Goal: Transaction & Acquisition: Book appointment/travel/reservation

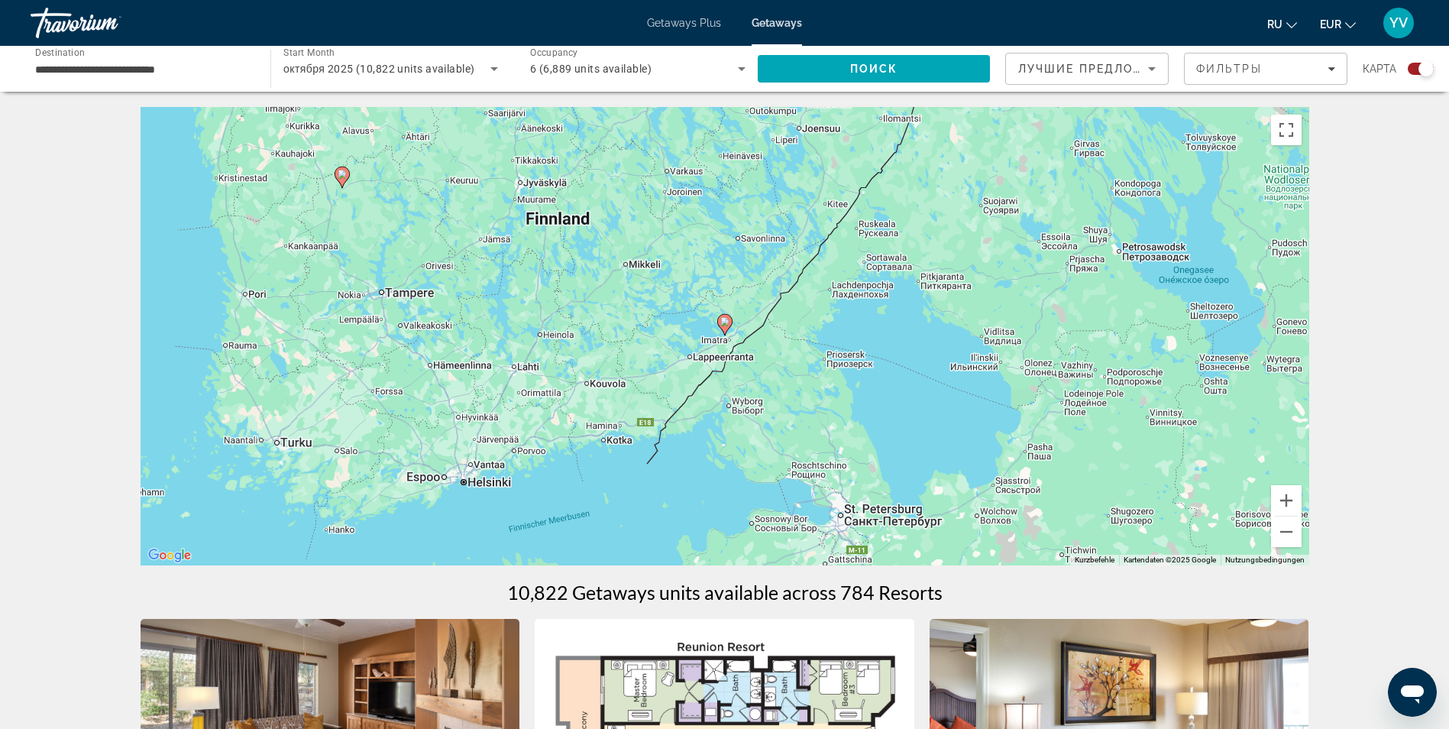
drag, startPoint x: 1290, startPoint y: 131, endPoint x: 1294, endPoint y: 187, distance: 56.7
click at [1291, 131] on button "Vollbildansicht ein/aus" at bounding box center [1286, 130] width 31 height 31
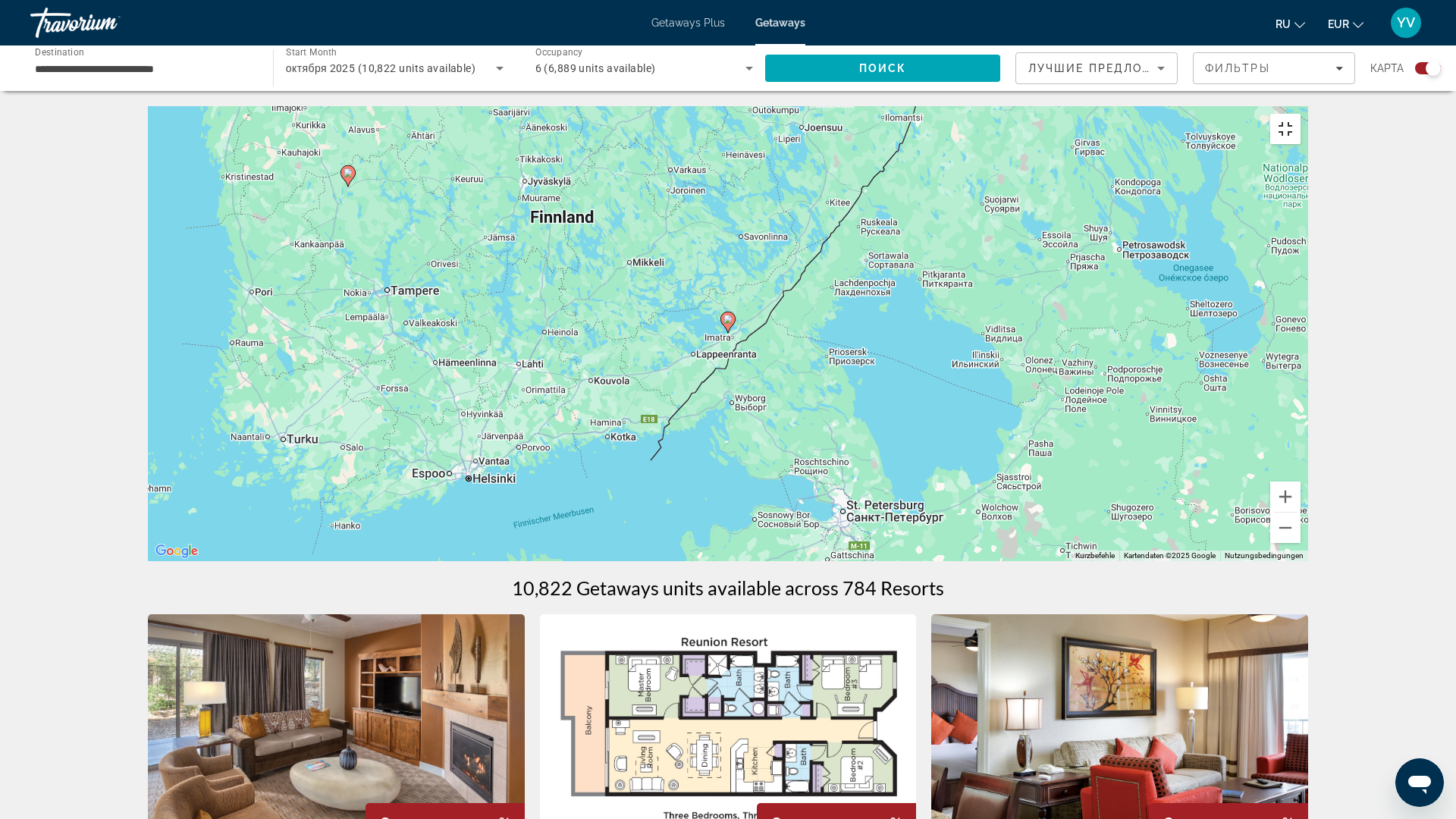
click at [1300, 114] on button "Vollbildansicht ein/aus" at bounding box center [1284, 129] width 31 height 31
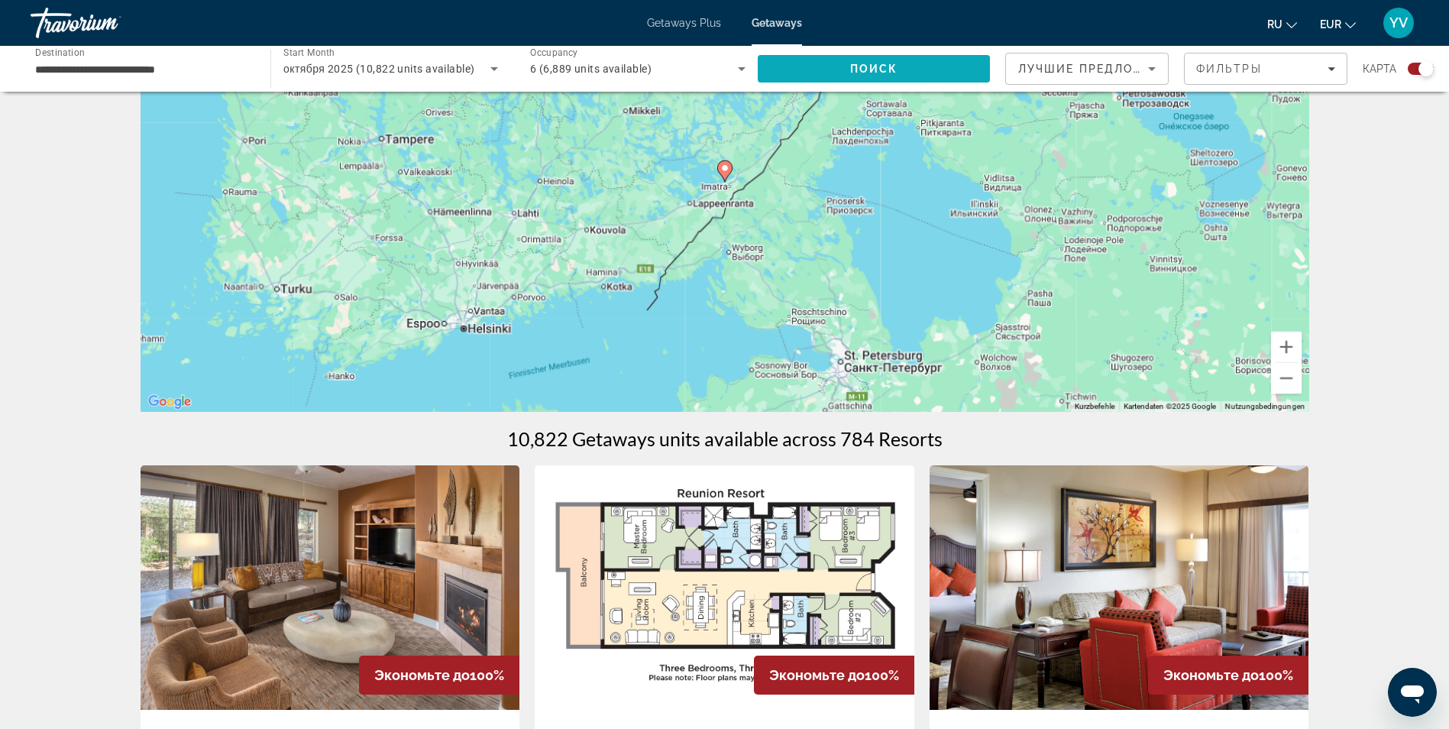
scroll to position [153, 0]
click at [807, 69] on span "Search" at bounding box center [874, 68] width 232 height 37
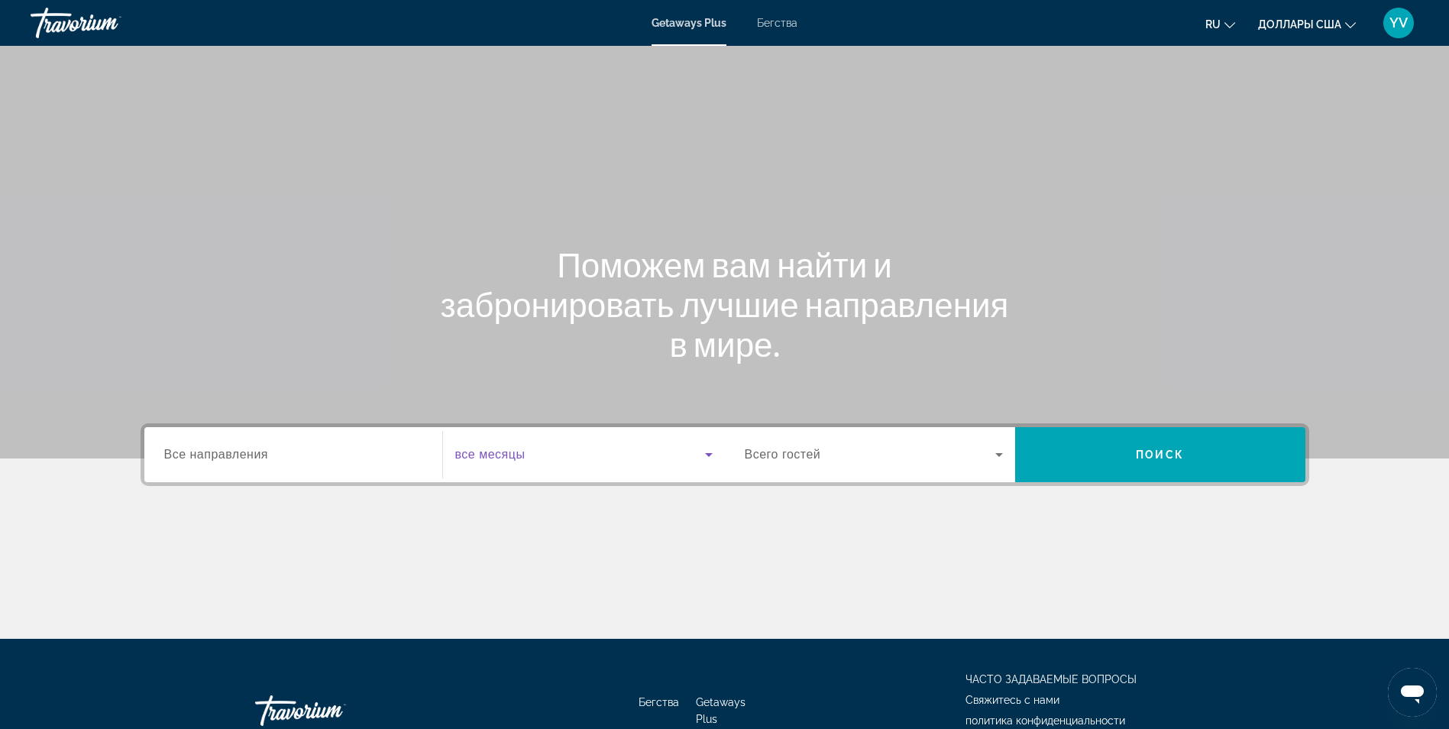
click at [702, 452] on icon "Виджет поиска" at bounding box center [709, 454] width 18 height 18
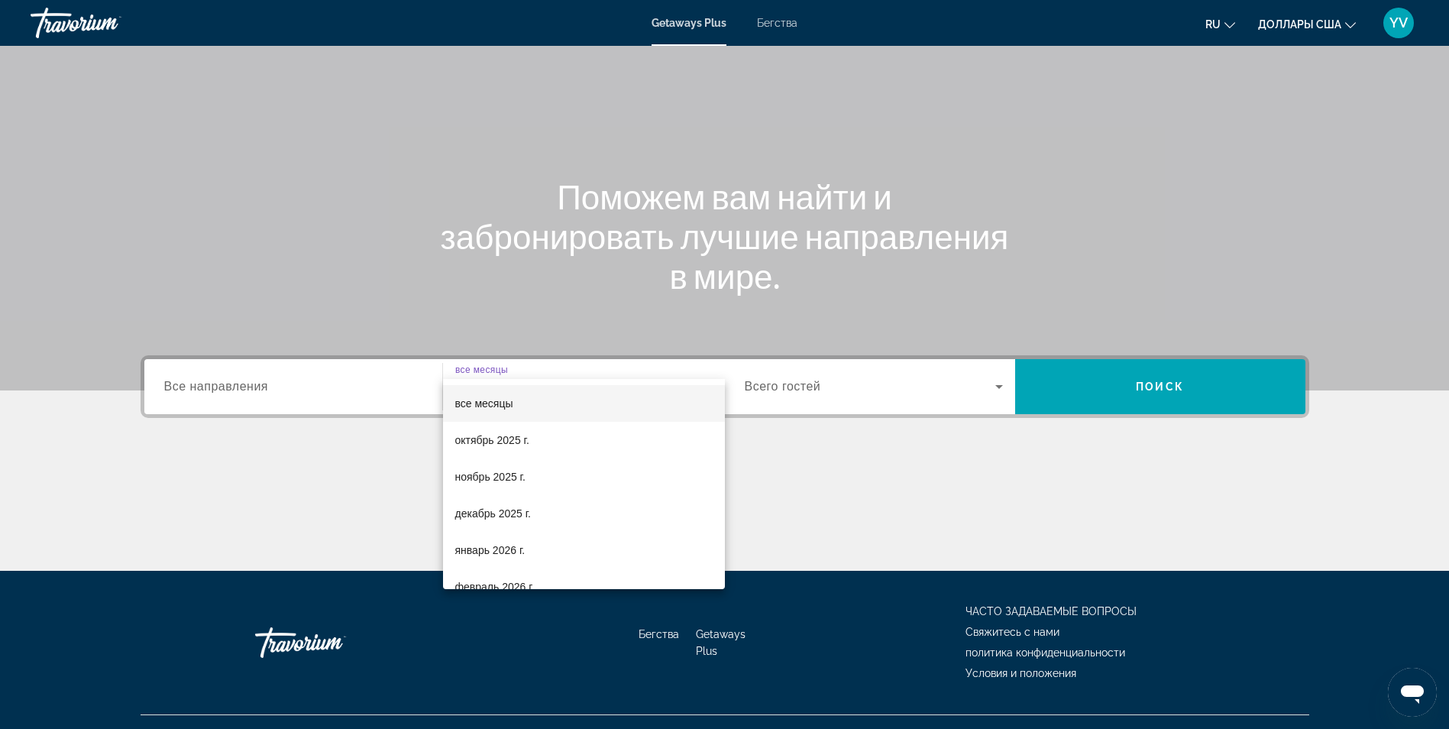
scroll to position [97, 0]
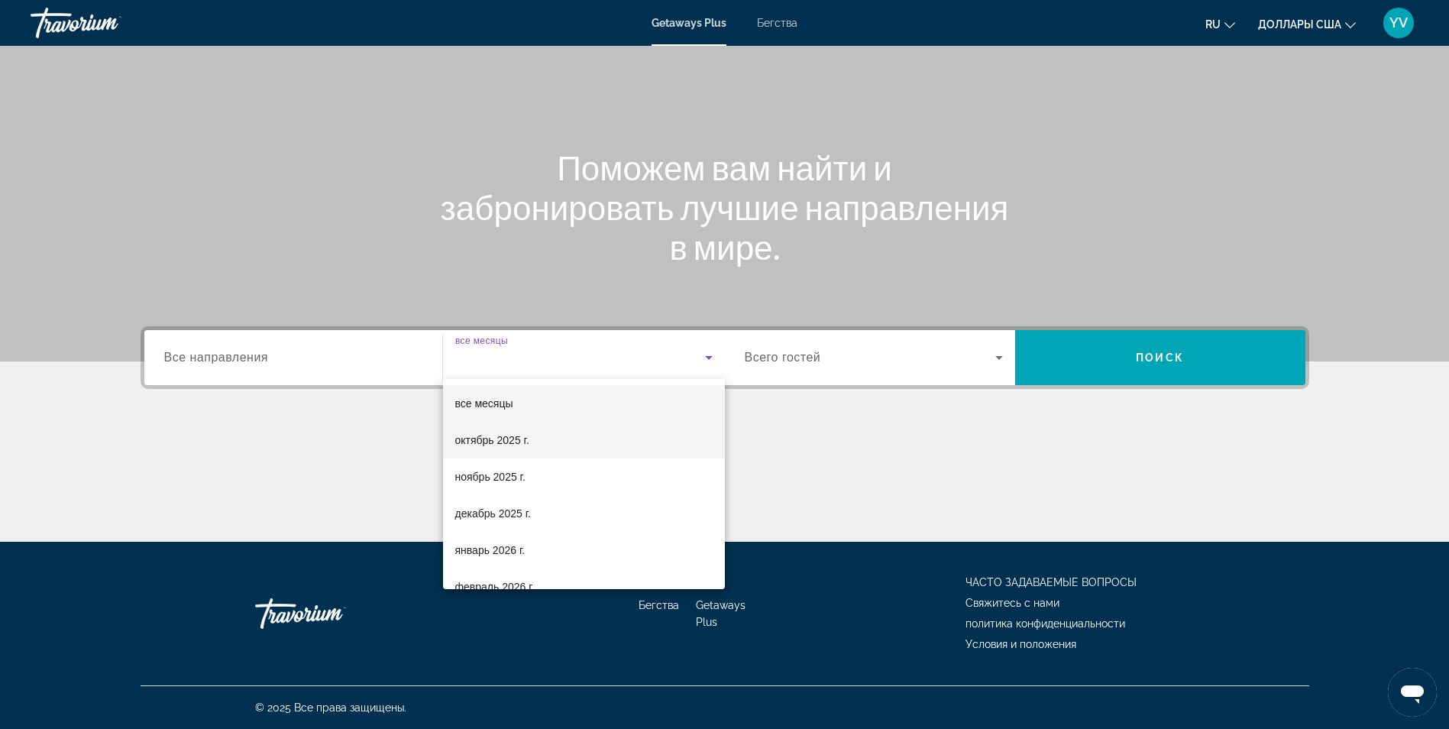
click at [493, 435] on font "октябрь 2025 г." at bounding box center [492, 440] width 74 height 12
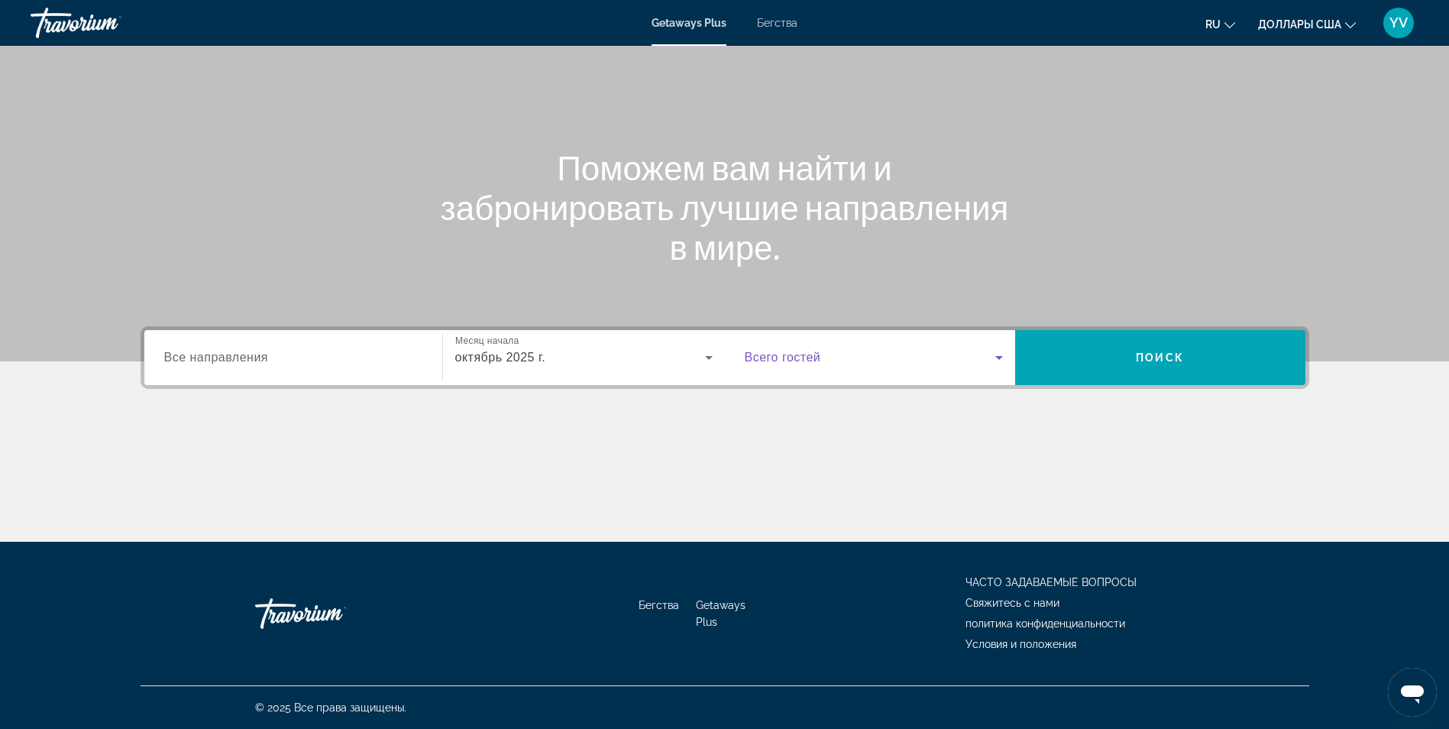
click at [1002, 354] on icon "Виджет поиска" at bounding box center [999, 357] width 18 height 18
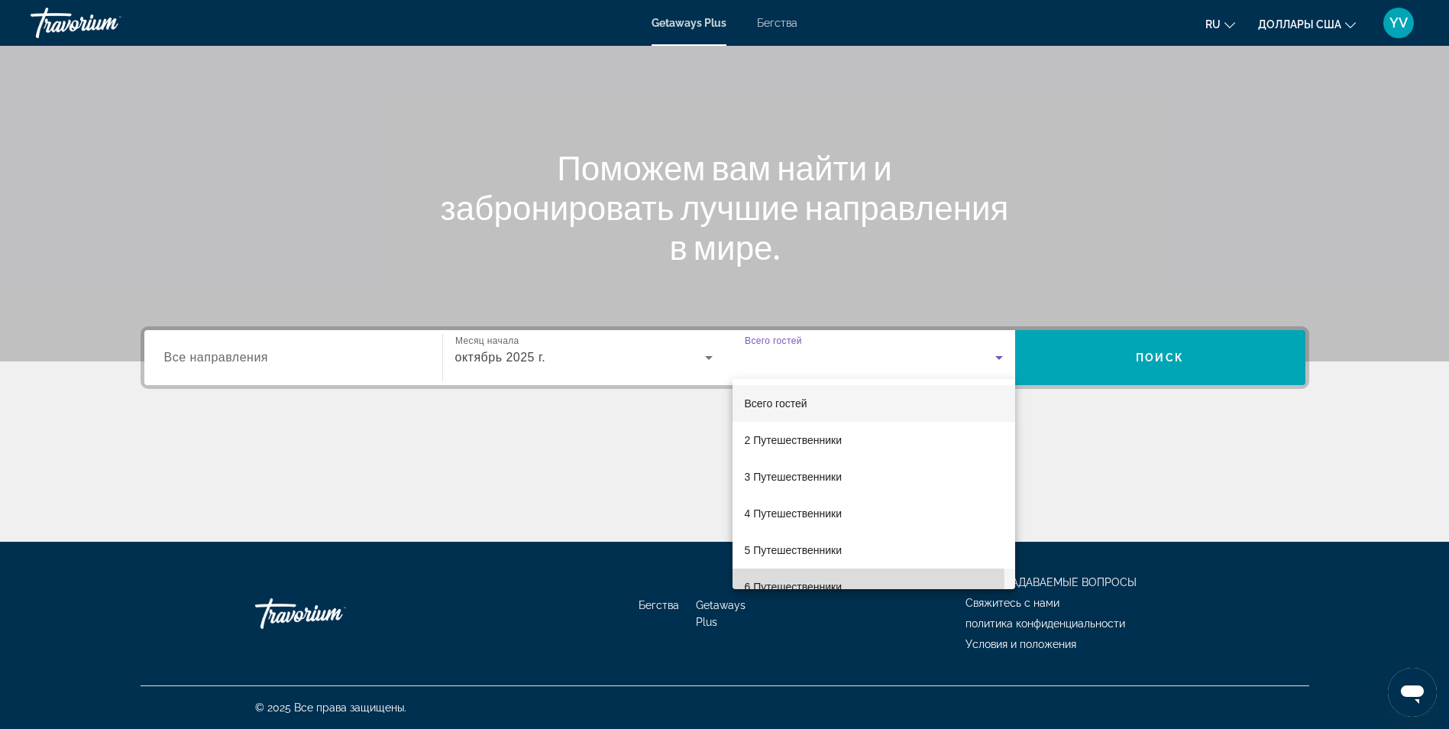
click at [789, 582] on font "6 Путешественники" at bounding box center [794, 587] width 98 height 12
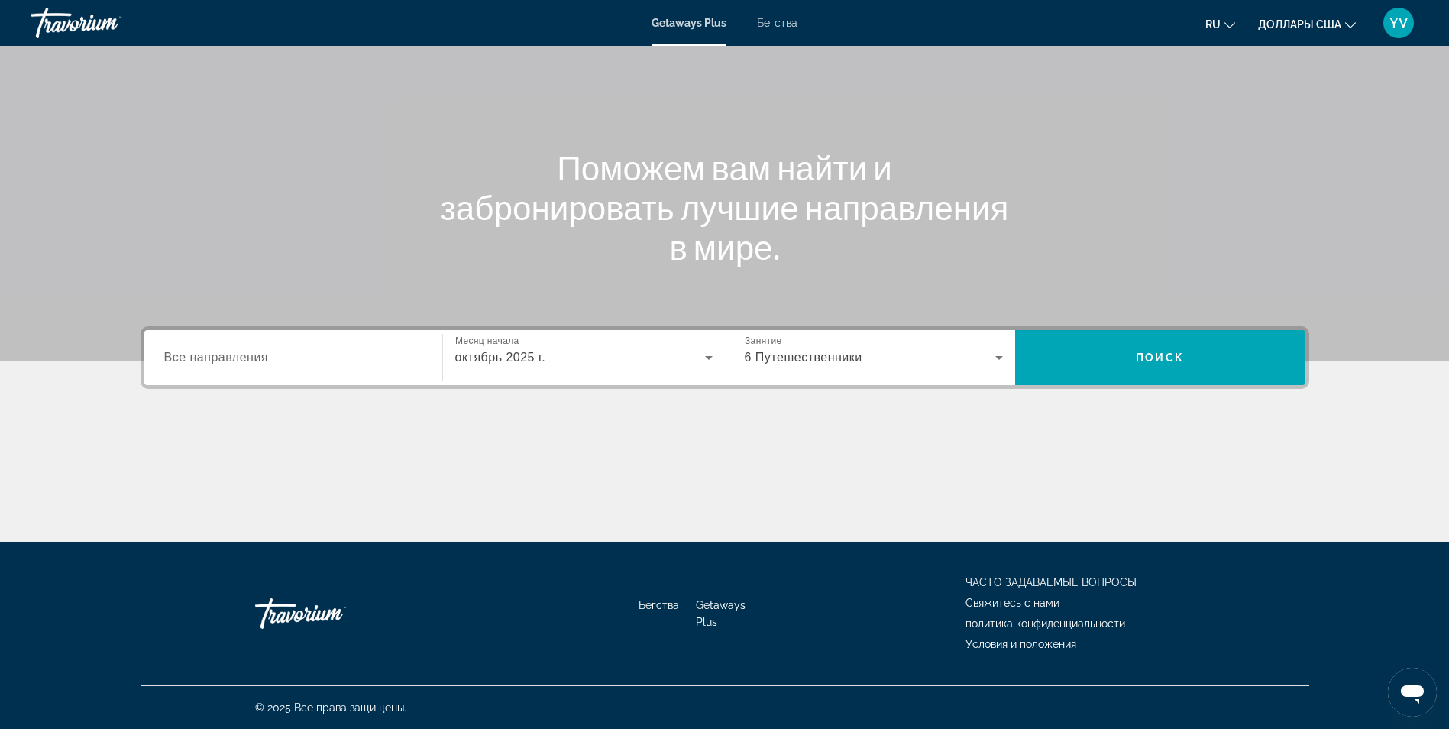
click at [1346, 26] on icon "Изменить валюту" at bounding box center [1350, 25] width 11 height 11
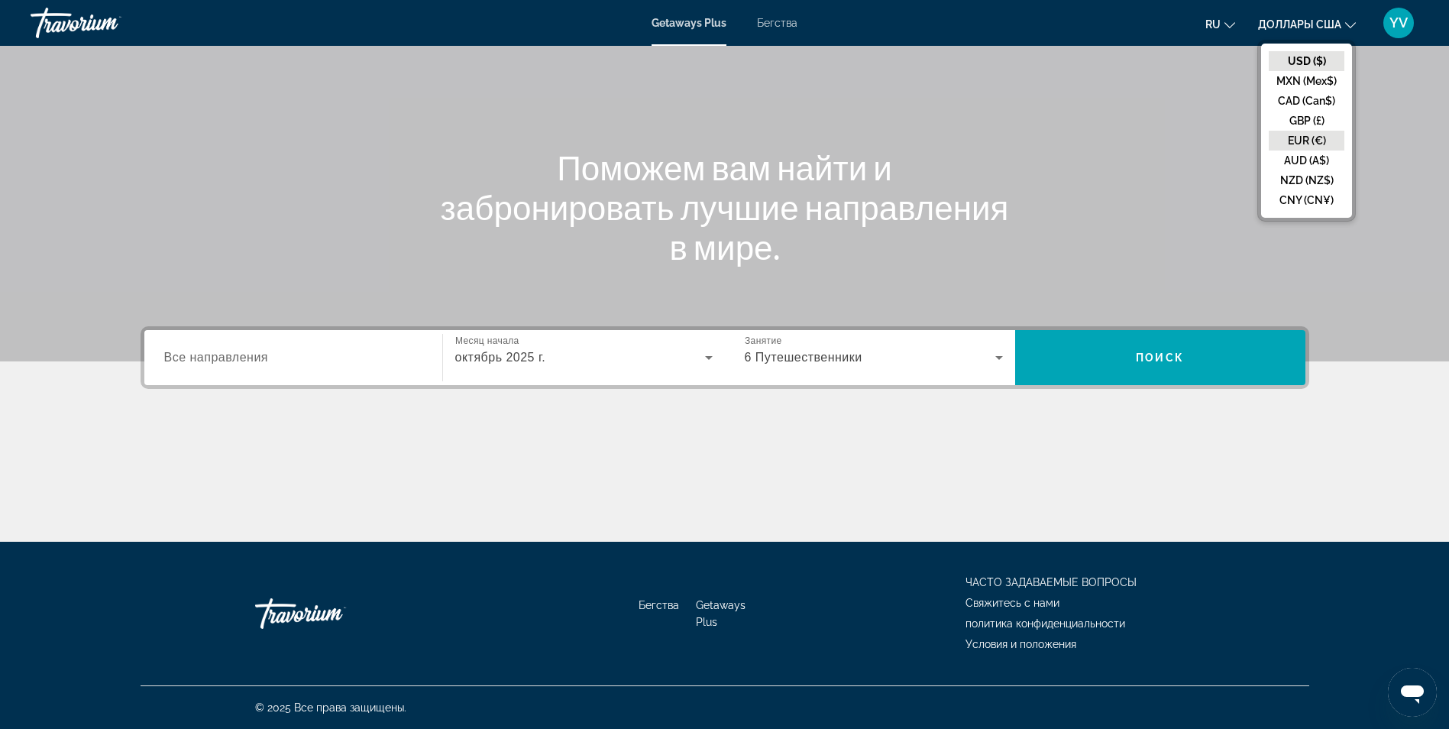
click at [1308, 131] on button "EUR (€)" at bounding box center [1307, 141] width 76 height 20
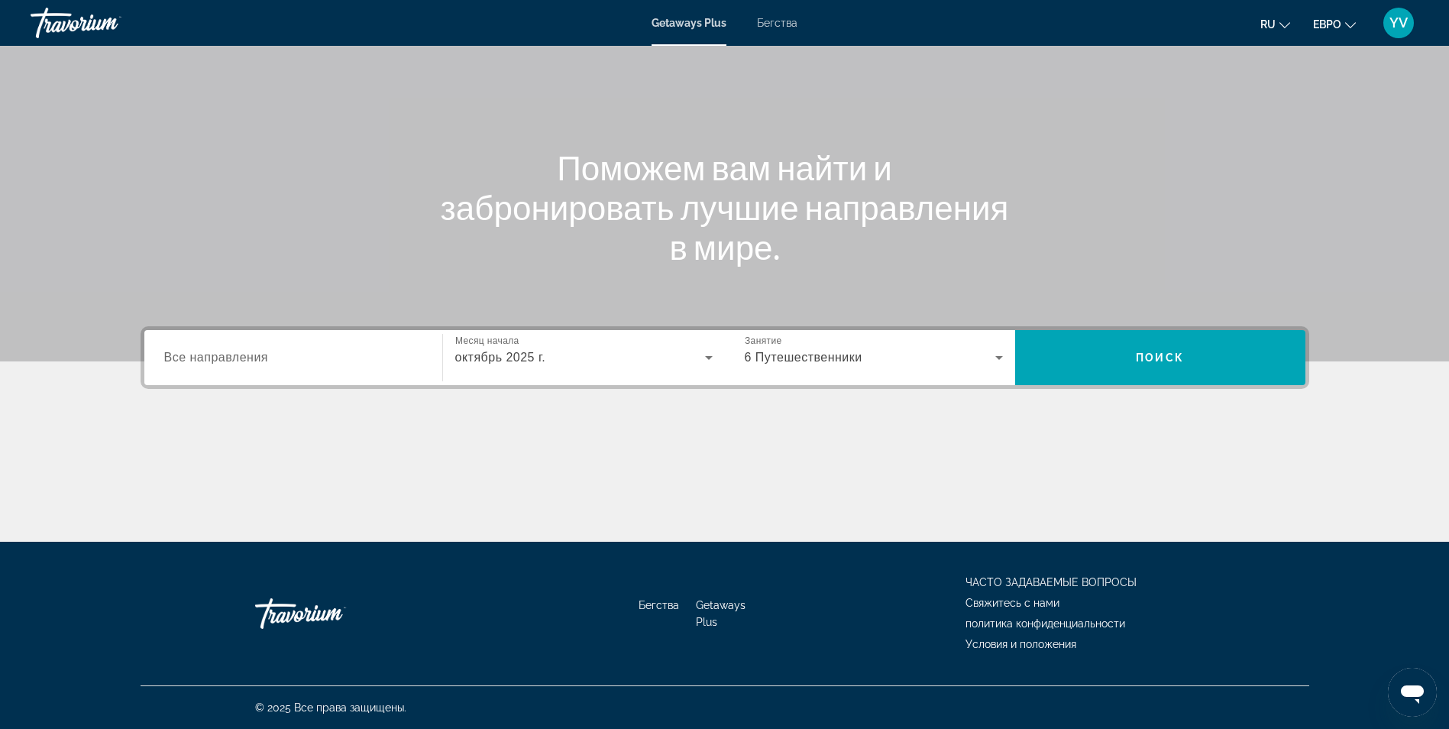
click at [777, 21] on span "Бегства" at bounding box center [777, 23] width 40 height 12
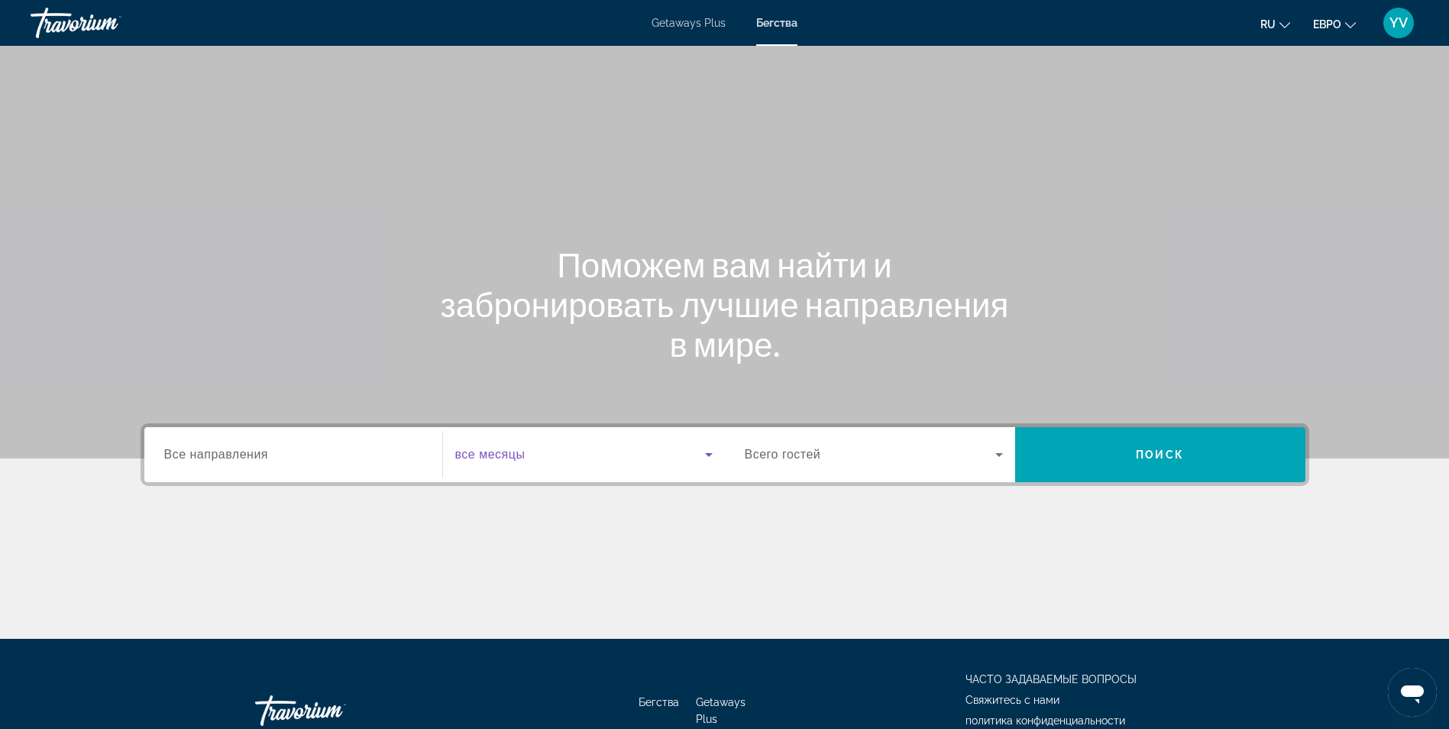
click at [705, 458] on icon "Виджет поиска" at bounding box center [709, 454] width 18 height 18
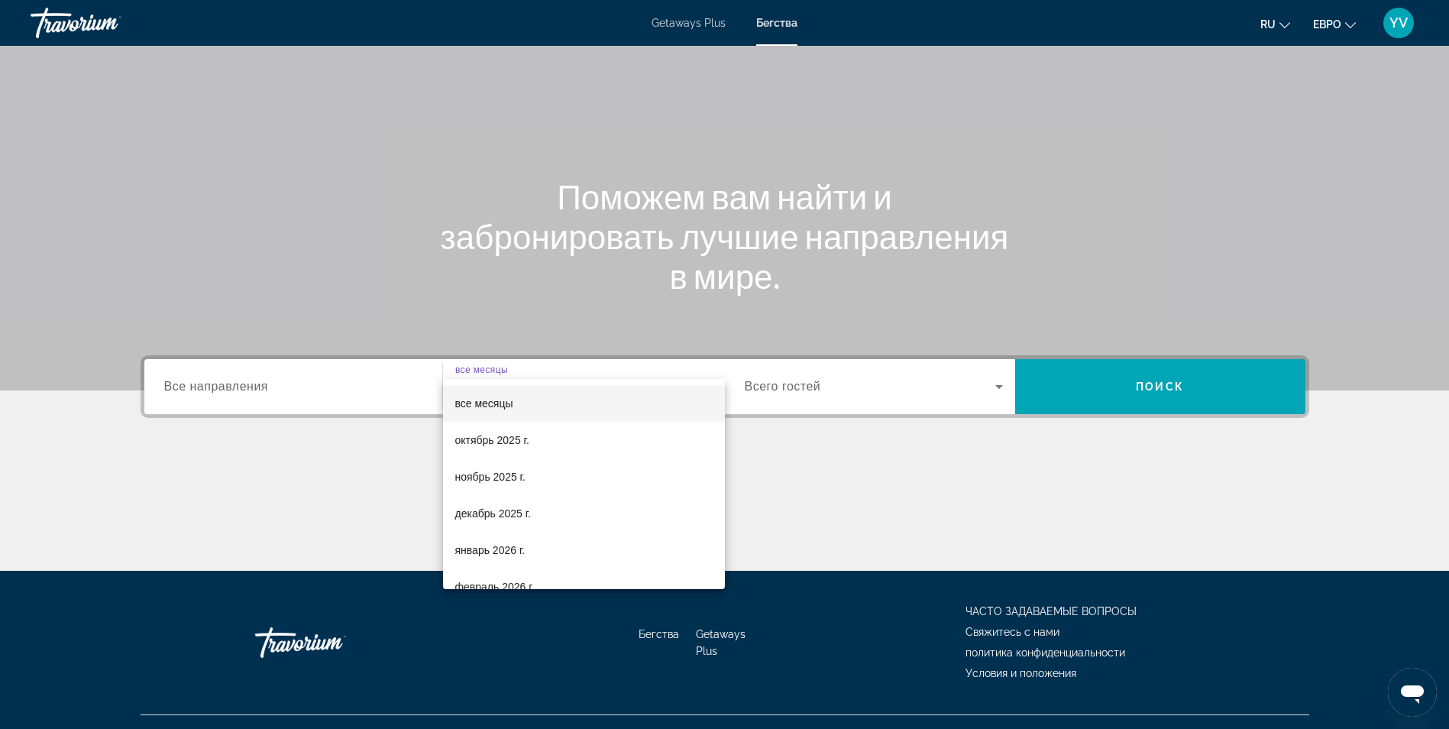
scroll to position [97, 0]
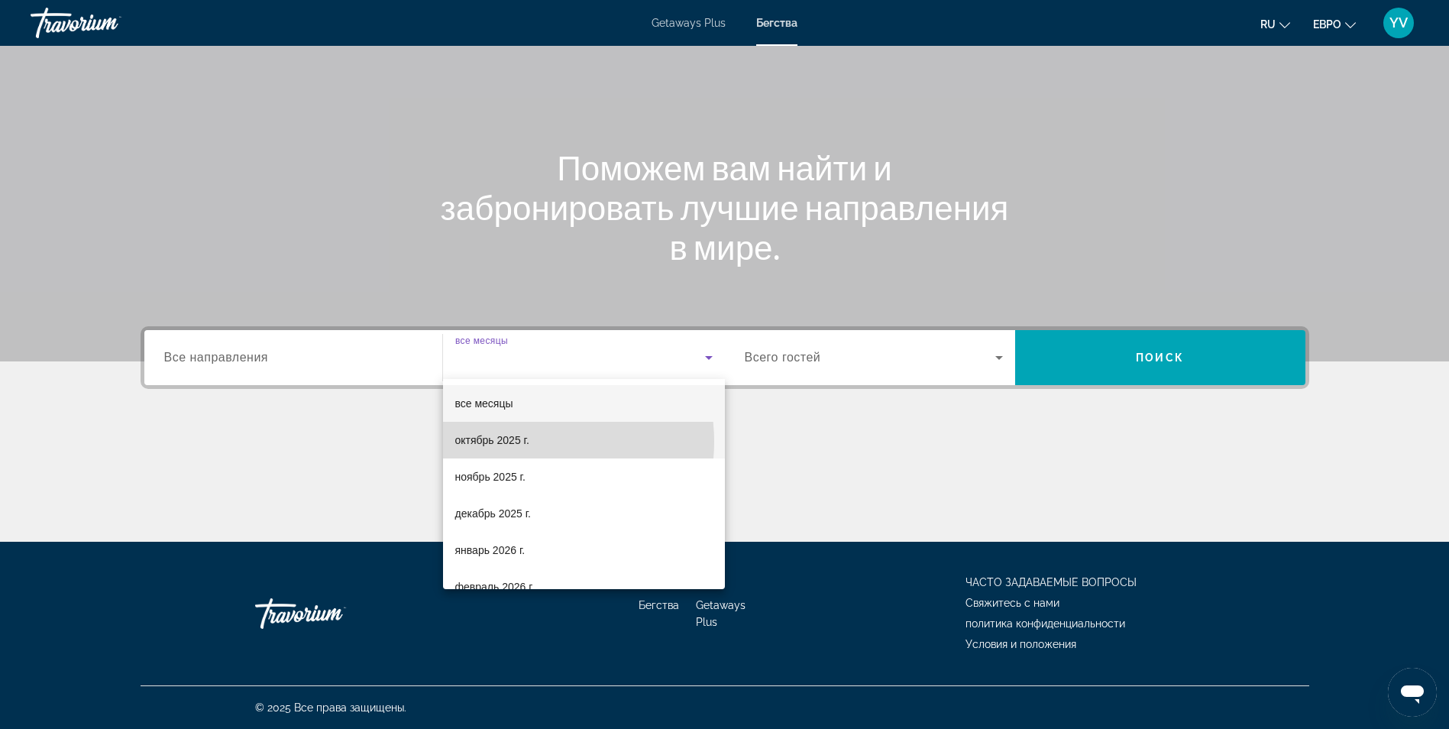
click at [524, 441] on font "октябрь 2025 г." at bounding box center [492, 440] width 74 height 12
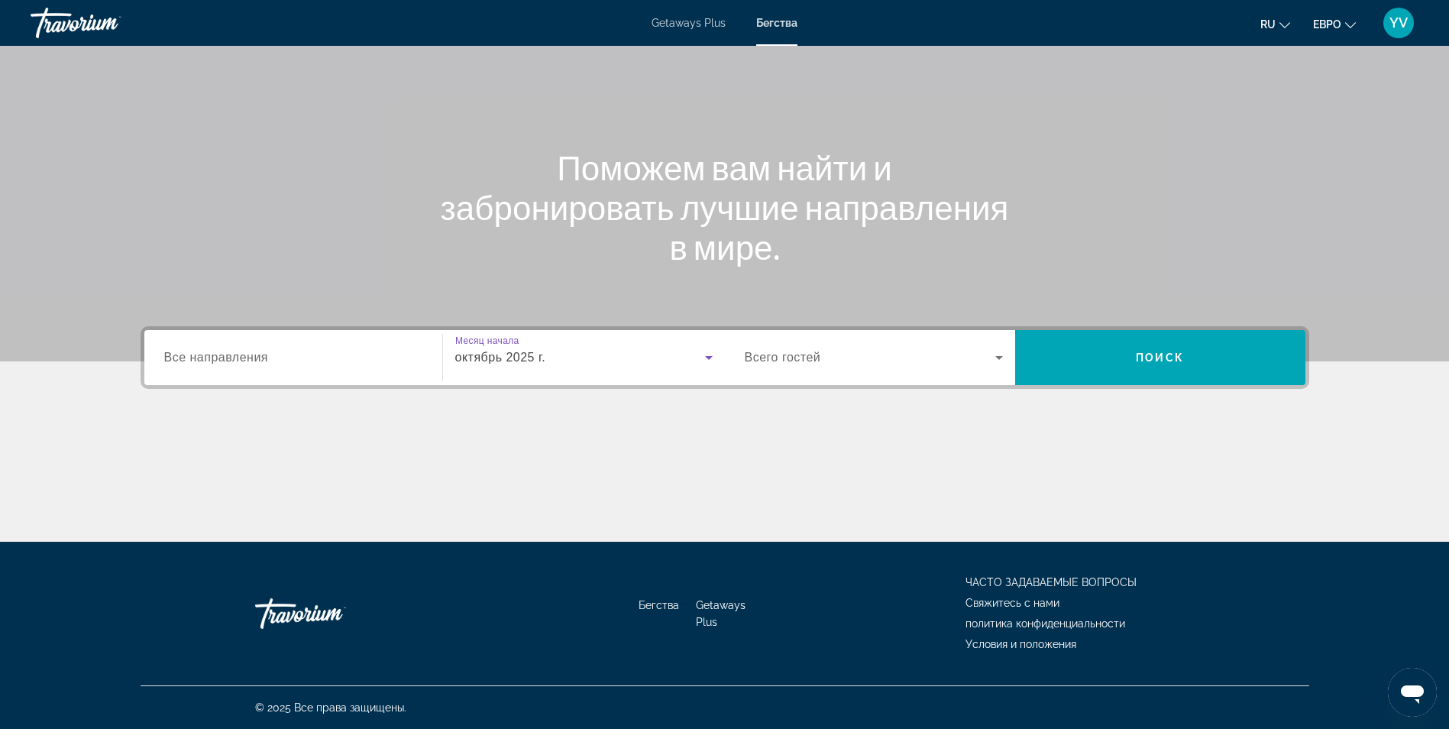
click at [995, 357] on icon "Виджет поиска" at bounding box center [999, 357] width 18 height 18
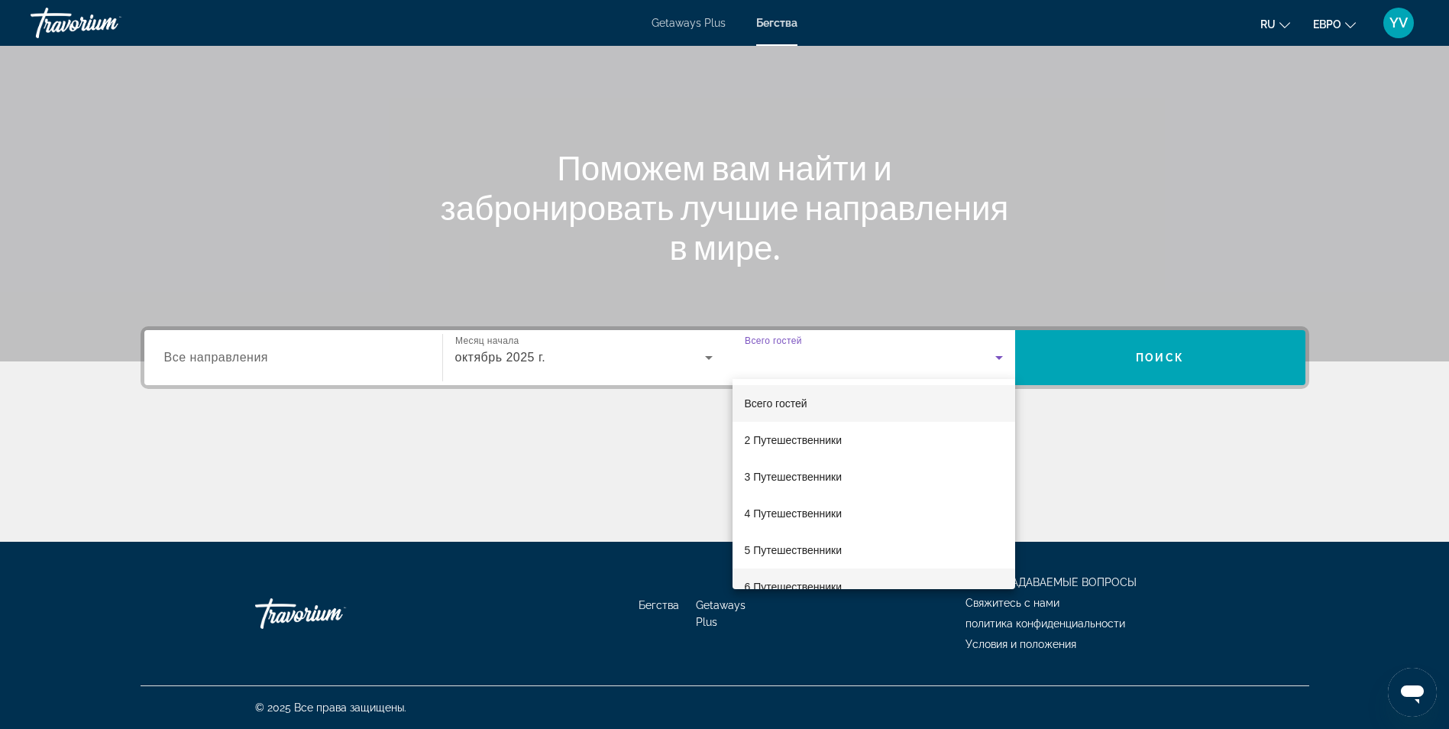
click at [764, 581] on font "6 Путешественники" at bounding box center [794, 587] width 98 height 12
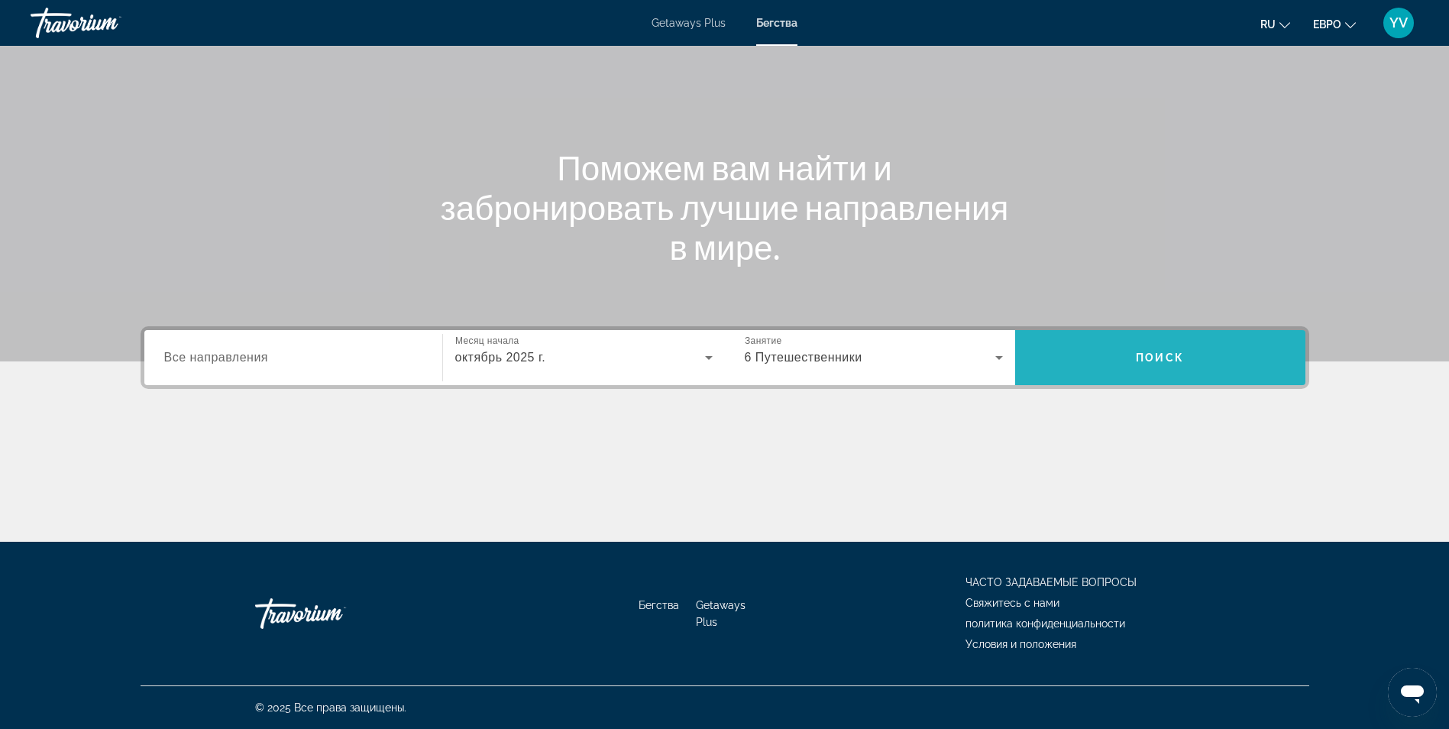
click at [1218, 351] on span "Искать" at bounding box center [1160, 357] width 290 height 37
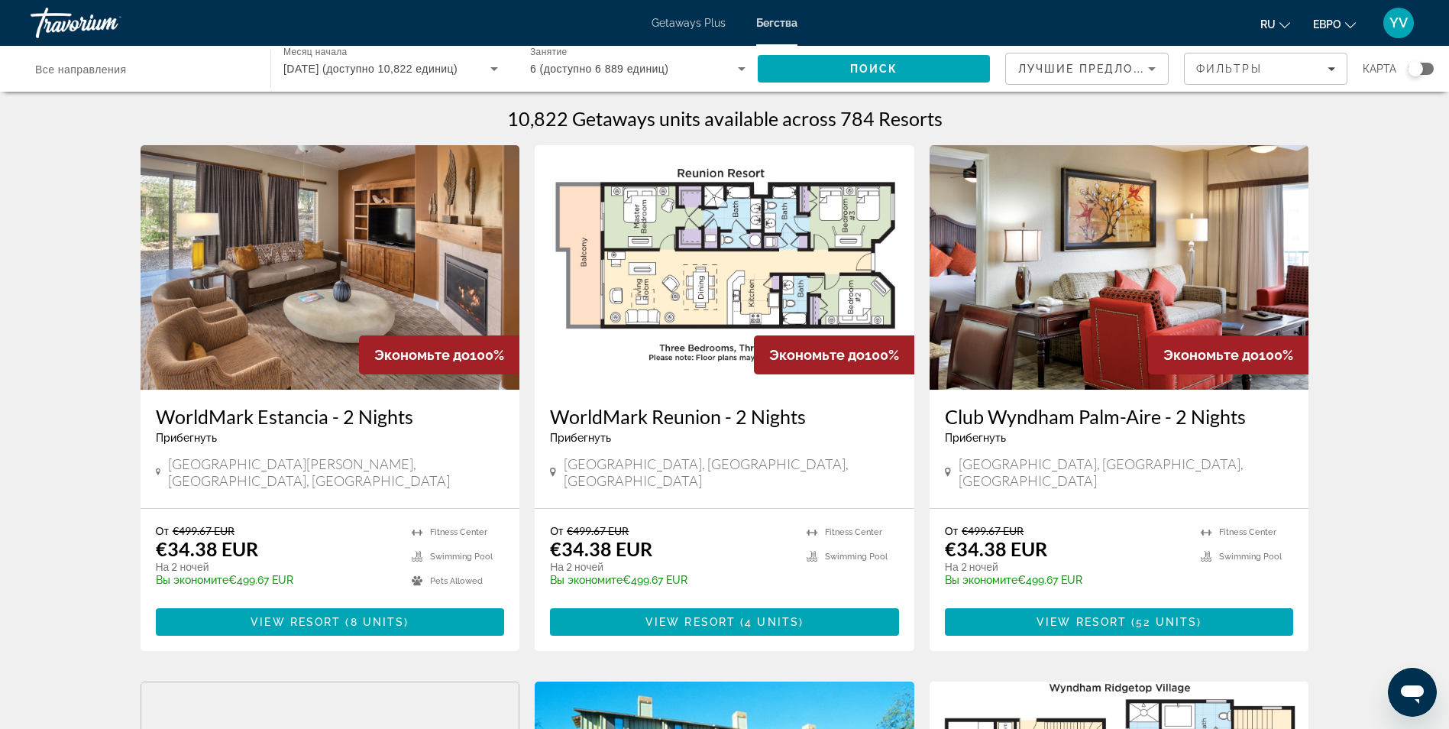
click at [1413, 70] on div "Виджет поиска" at bounding box center [1415, 68] width 15 height 15
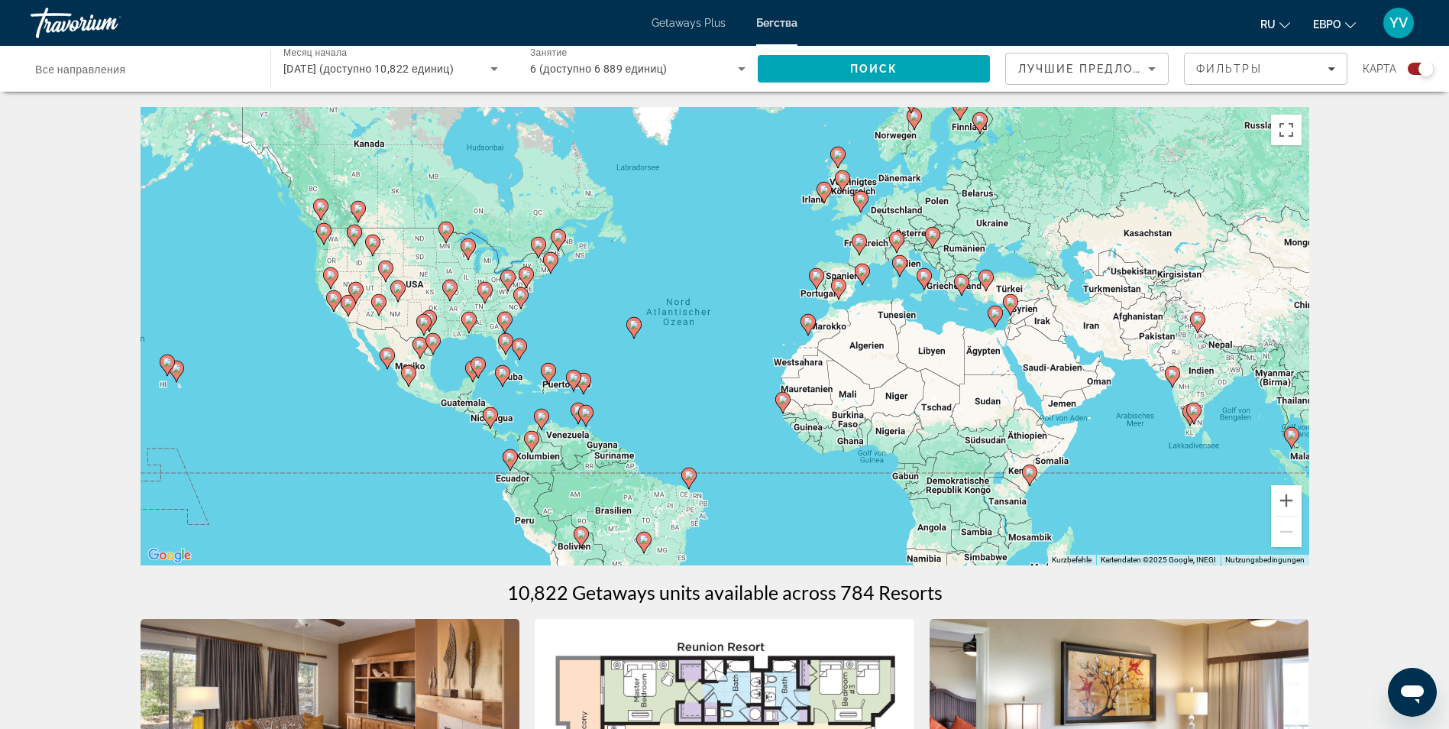
click at [927, 289] on gmp-advanced-marker "Основное содержание" at bounding box center [924, 278] width 15 height 23
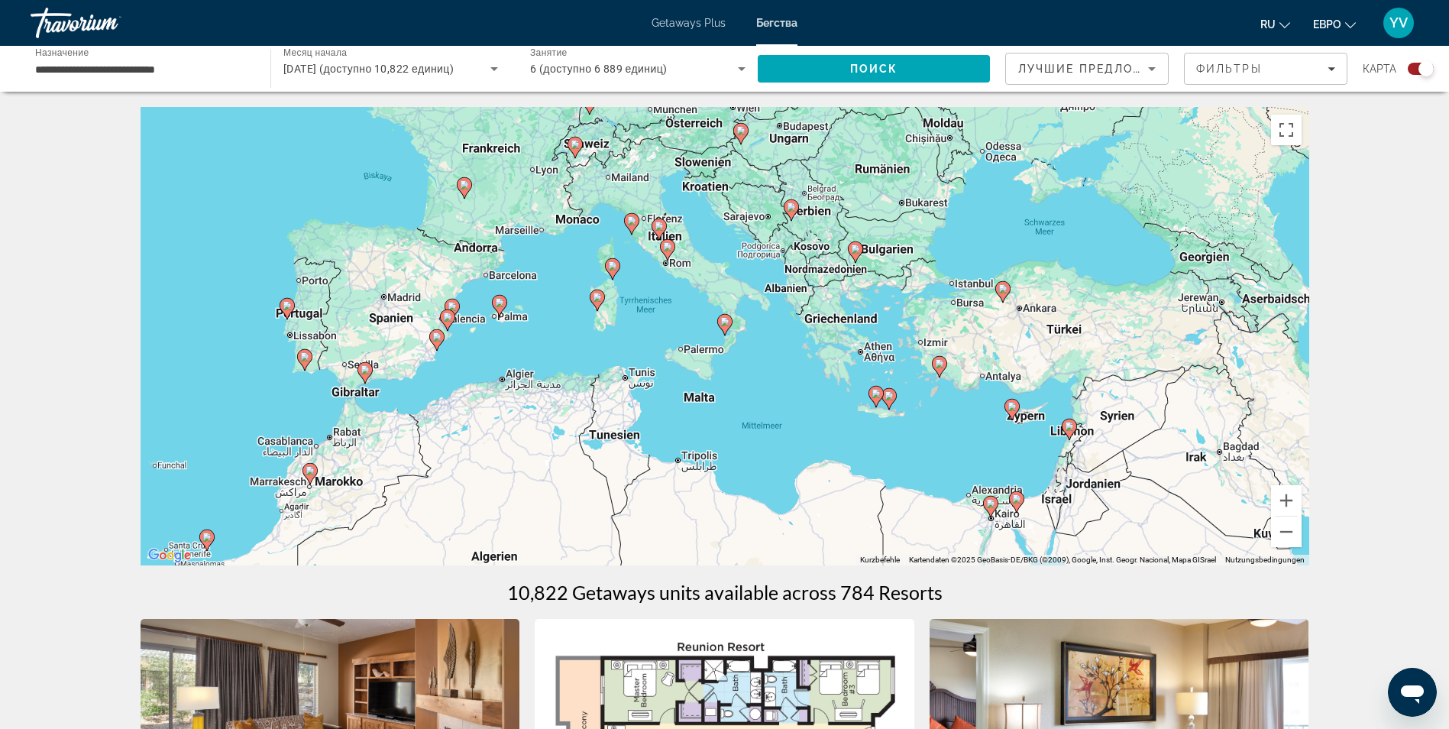
click at [722, 323] on image "Основное содержание" at bounding box center [724, 321] width 9 height 9
type input "**********"
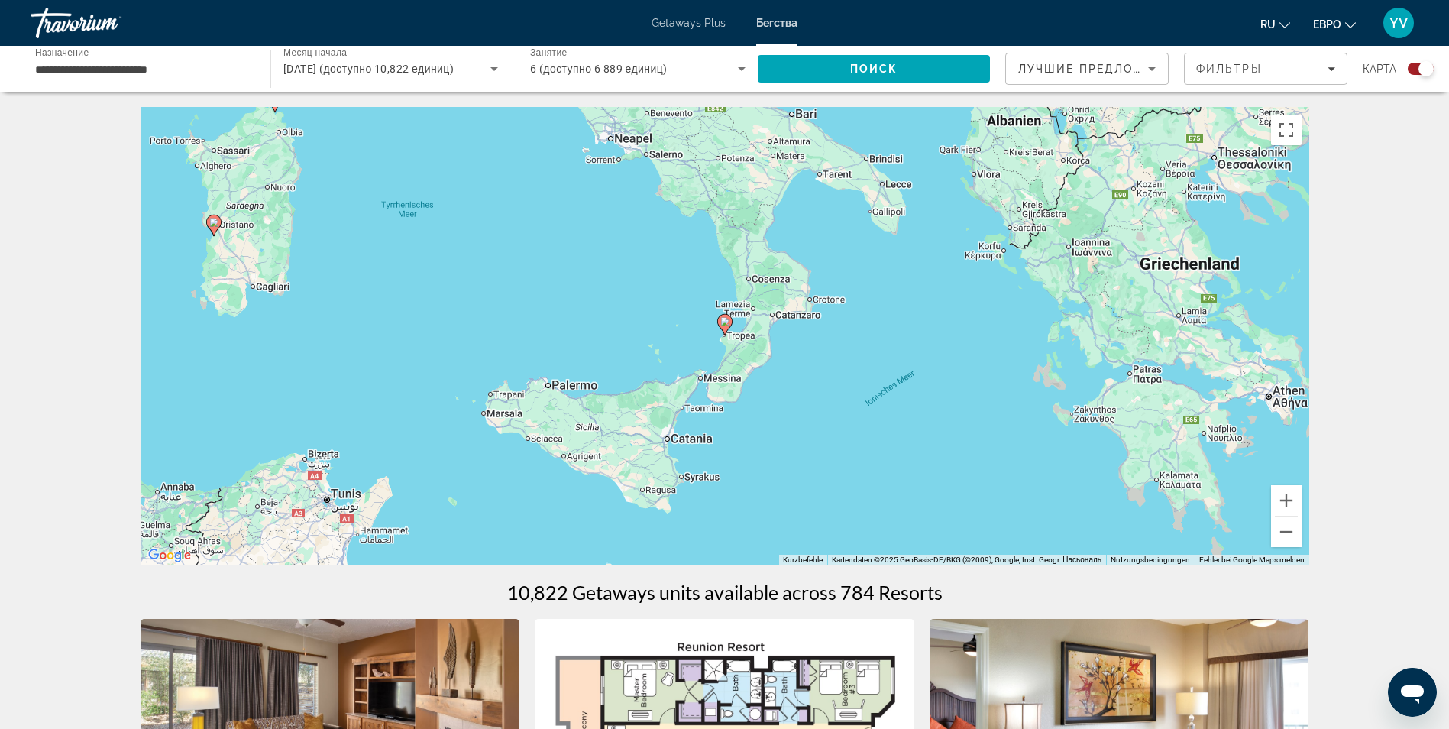
click at [722, 323] on image "Основное содержание" at bounding box center [724, 321] width 9 height 9
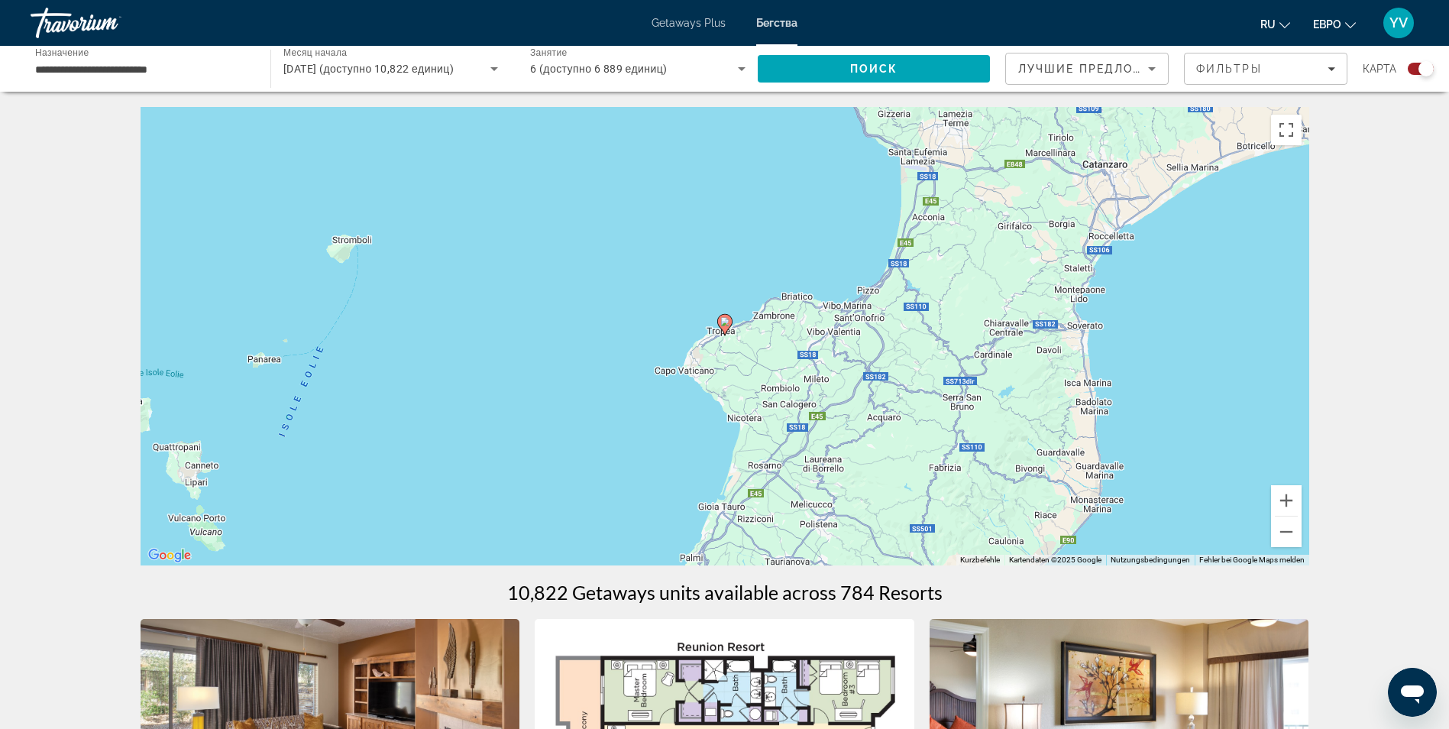
click at [722, 323] on image "Основное содержание" at bounding box center [724, 321] width 9 height 9
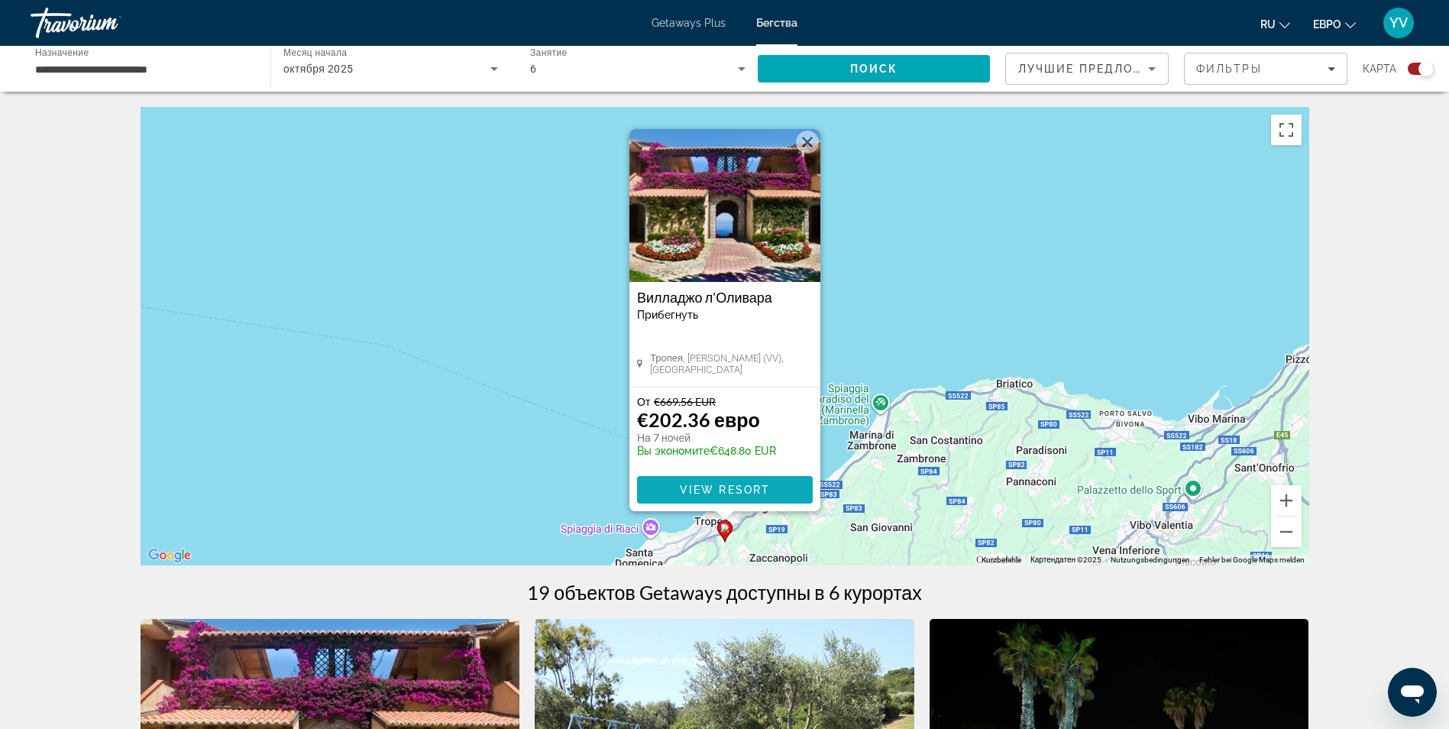
click at [714, 483] on span "View Resort" at bounding box center [724, 489] width 90 height 12
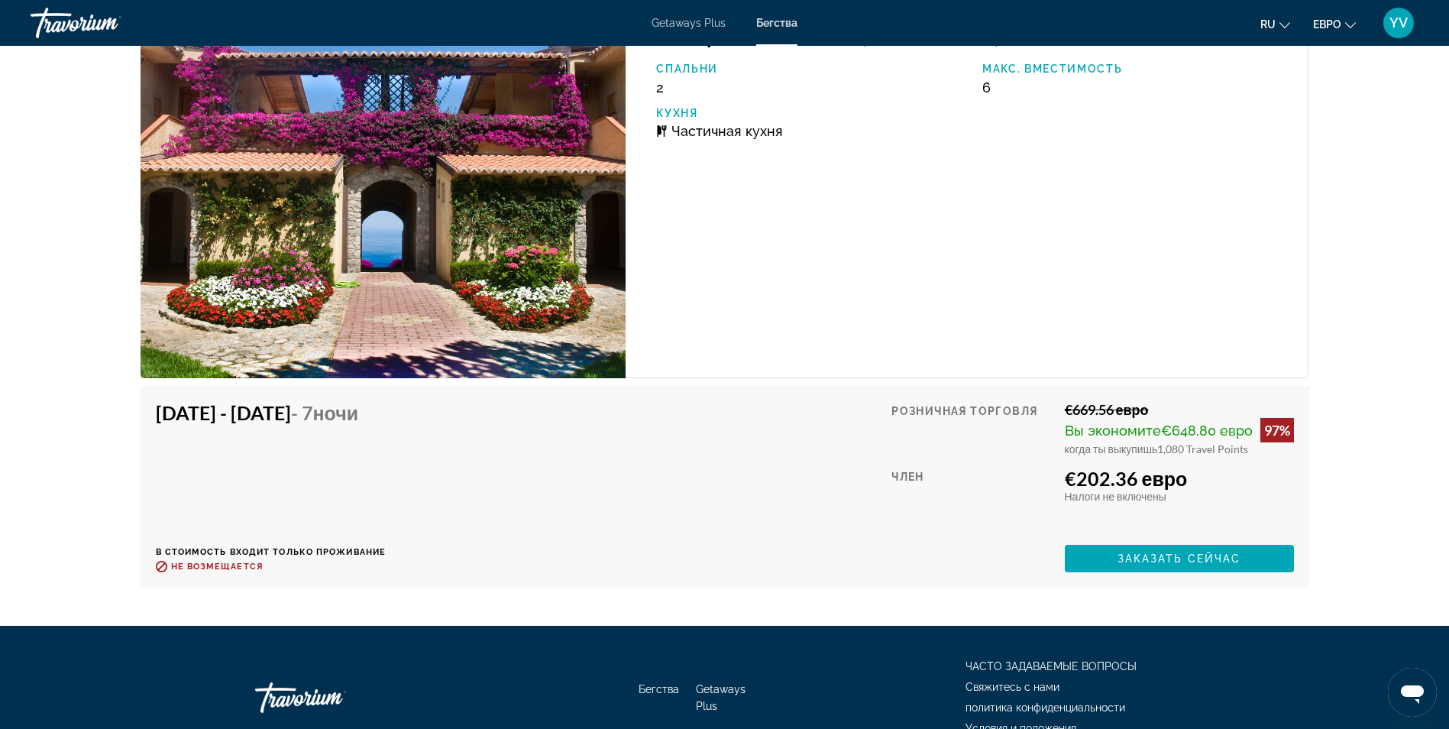
scroll to position [3022, 0]
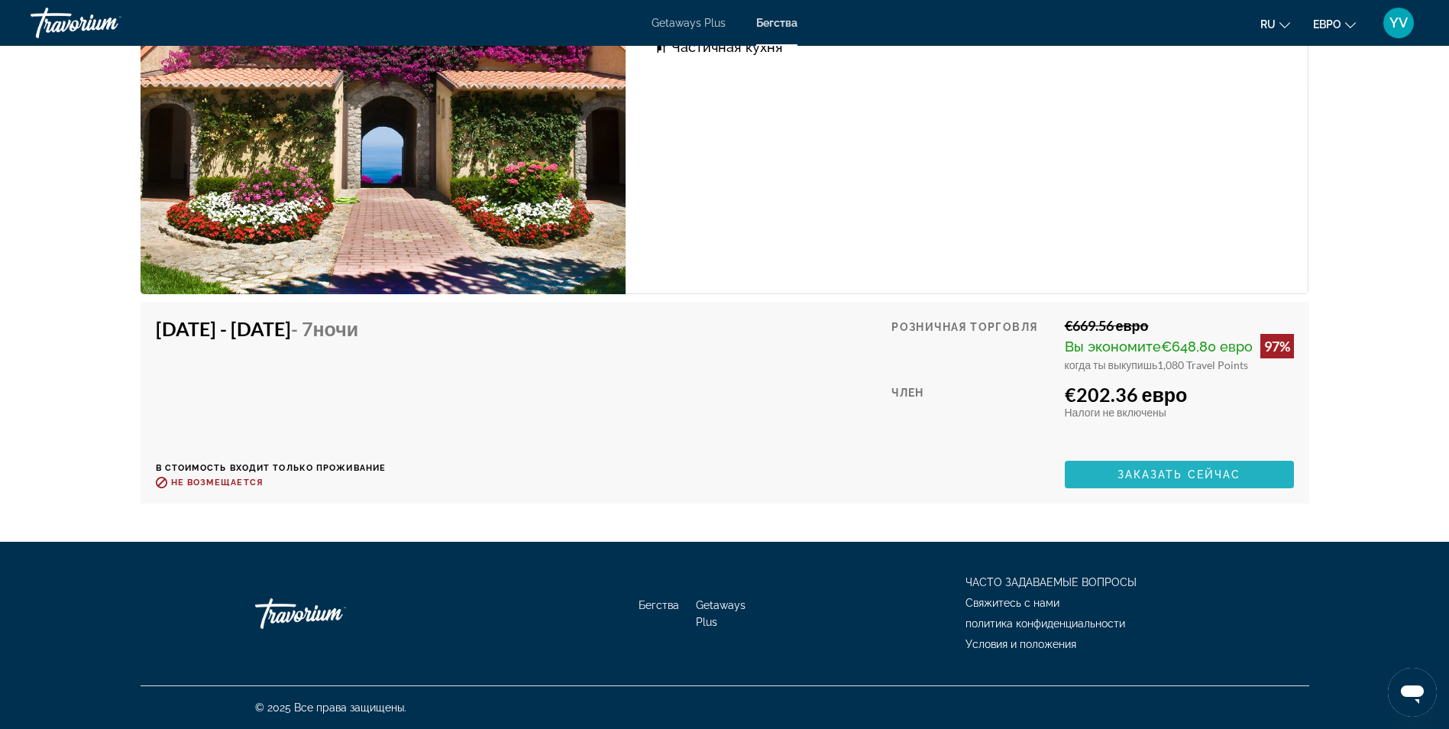
click at [1130, 470] on span "Заказать сейчас" at bounding box center [1179, 474] width 124 height 12
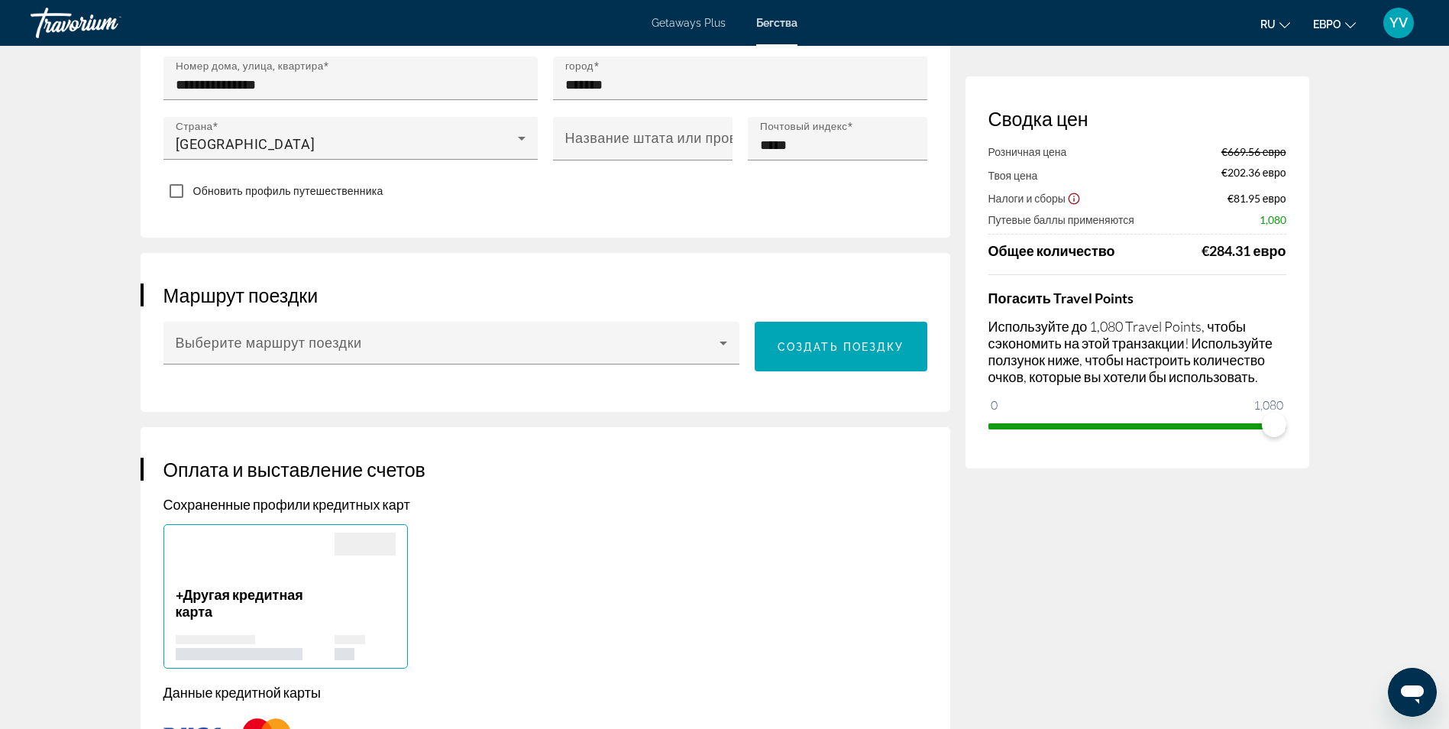
scroll to position [687, 0]
click at [789, 343] on span "Основное содержание" at bounding box center [841, 347] width 173 height 37
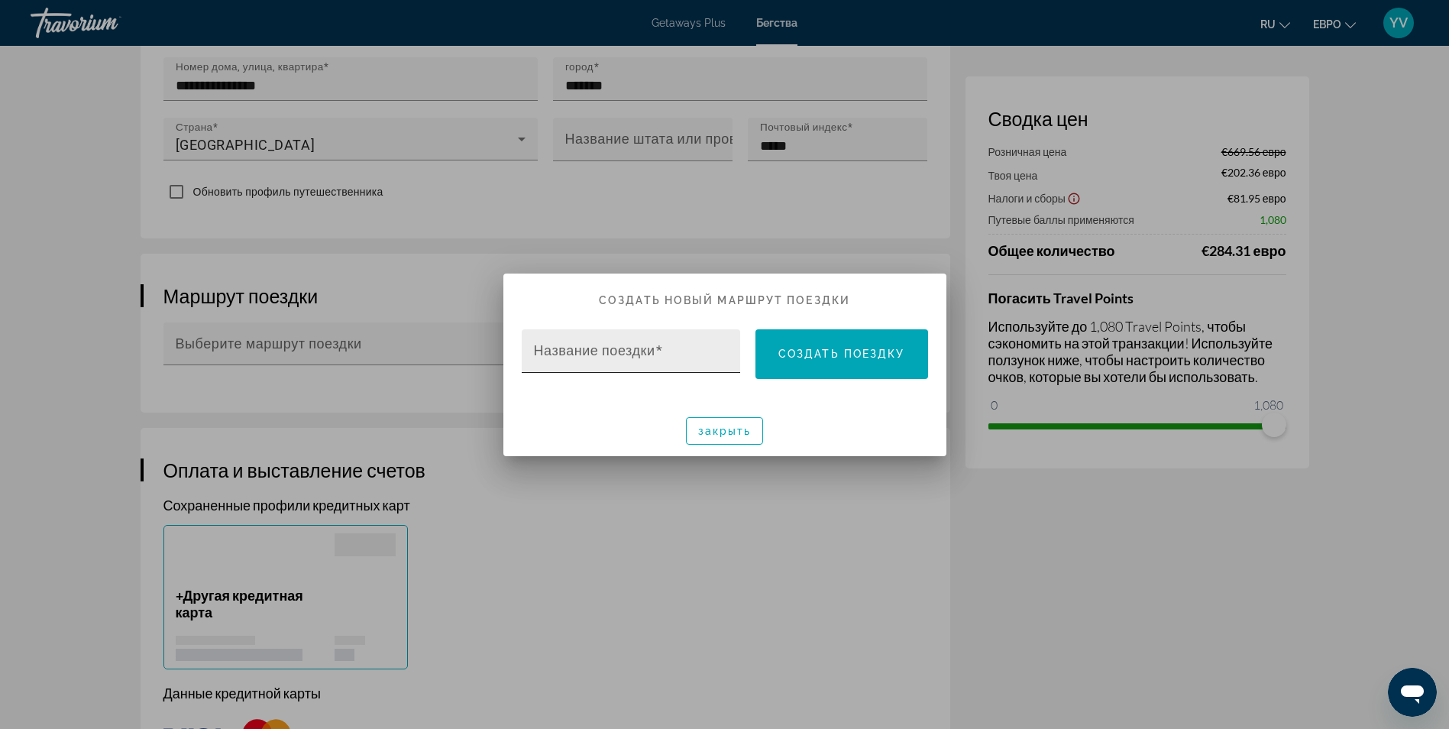
click at [616, 350] on mat-label "Название поездки" at bounding box center [594, 350] width 121 height 16
click at [616, 350] on input "Название поездки" at bounding box center [636, 357] width 204 height 18
click at [824, 348] on span "Создать поездку" at bounding box center [841, 354] width 127 height 12
click at [746, 434] on span "закрыть" at bounding box center [724, 431] width 53 height 12
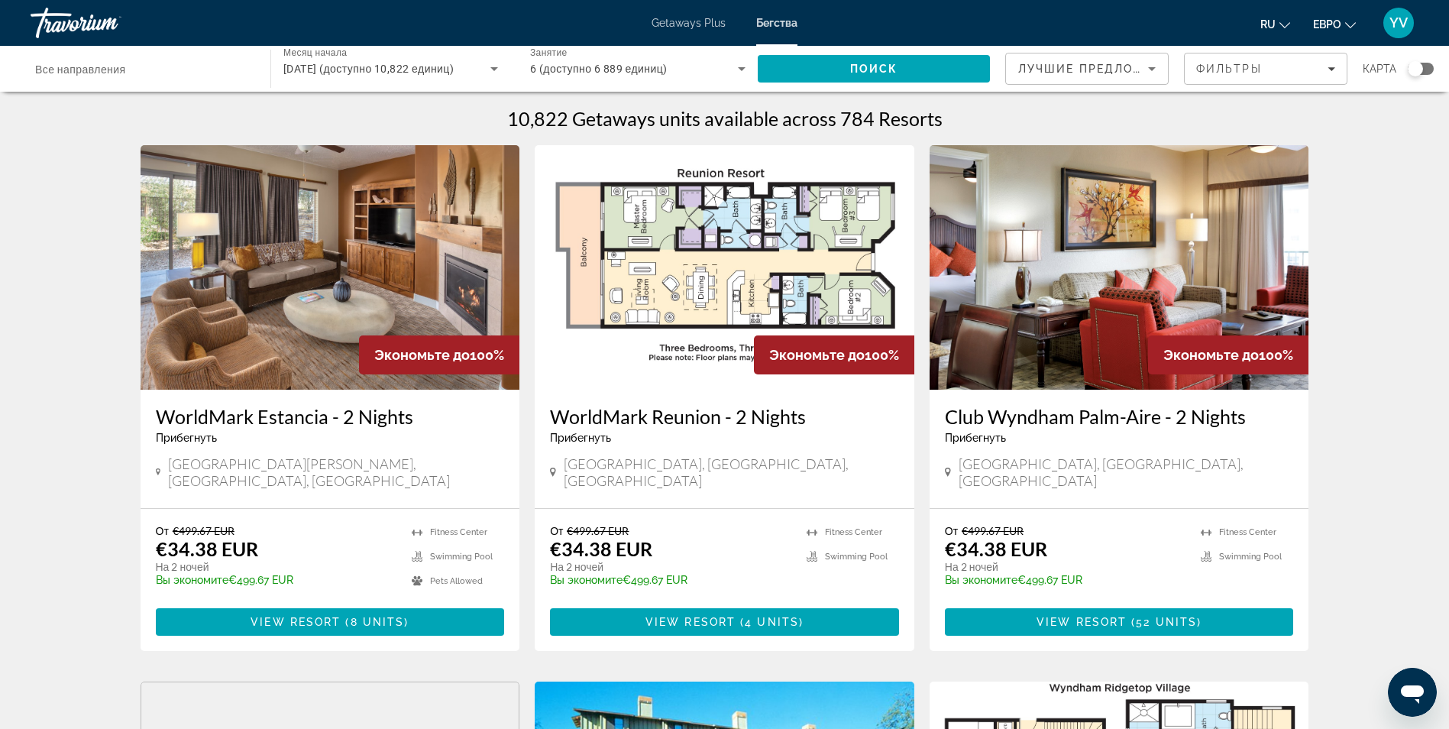
click at [1431, 69] on div "Виджет поиска" at bounding box center [1421, 69] width 26 height 12
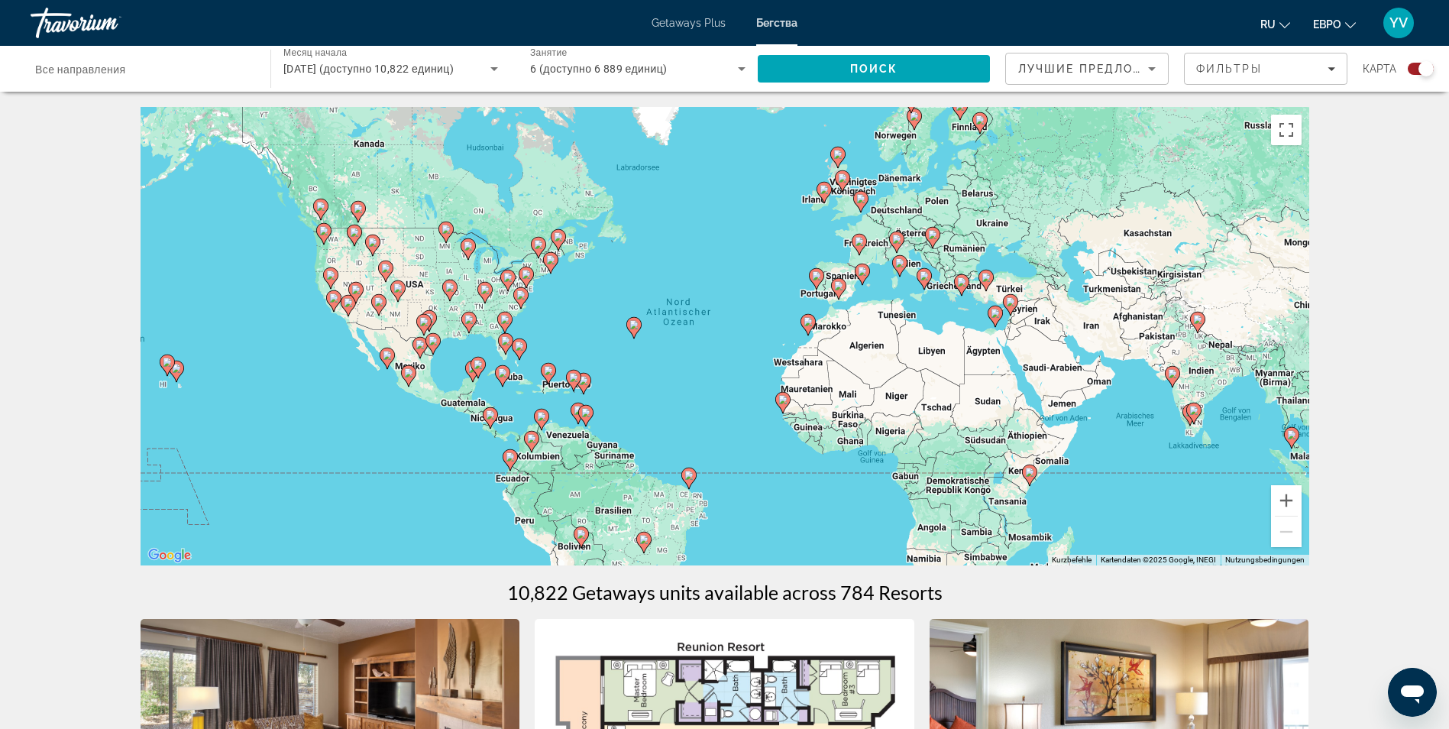
click at [904, 263] on icon "Основное содержание" at bounding box center [899, 266] width 14 height 20
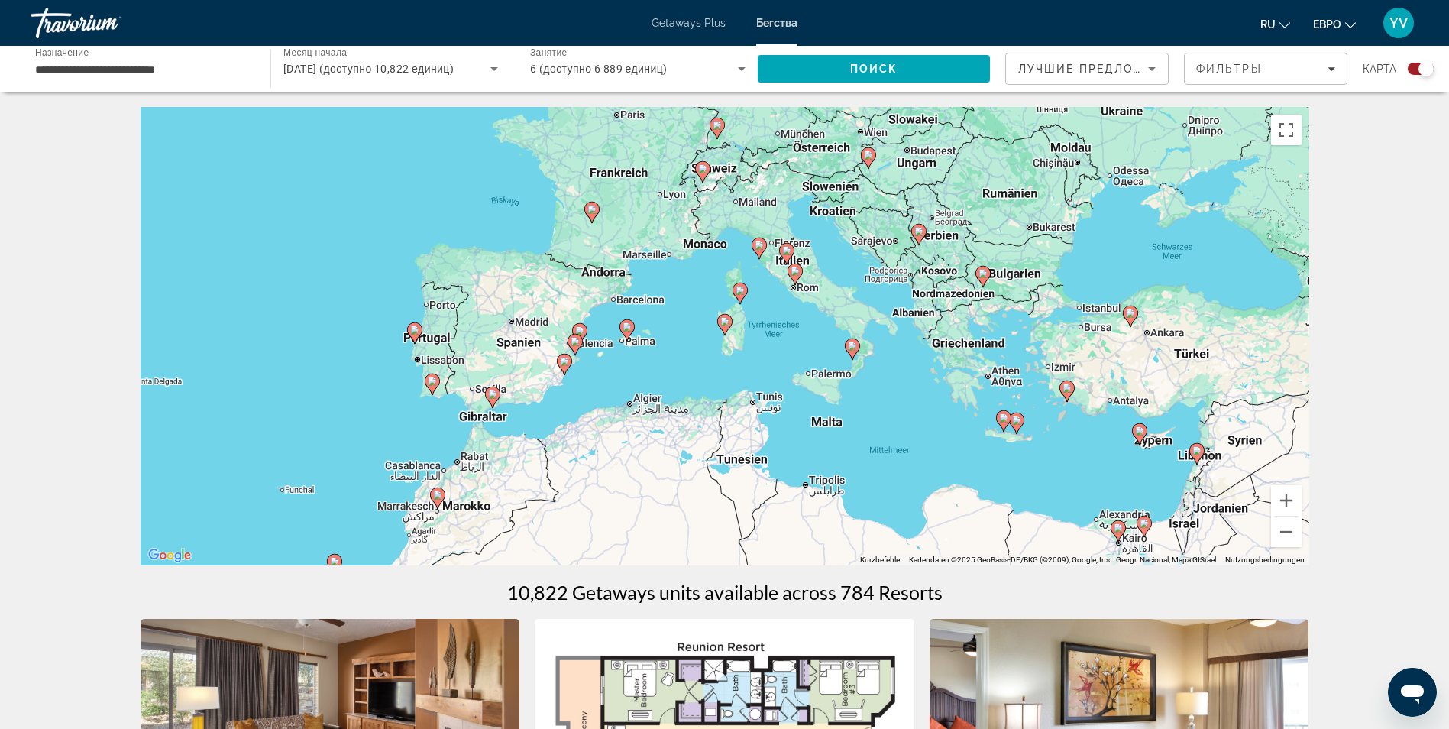
click at [758, 251] on icon "Основное содержание" at bounding box center [759, 248] width 14 height 20
type input "**********"
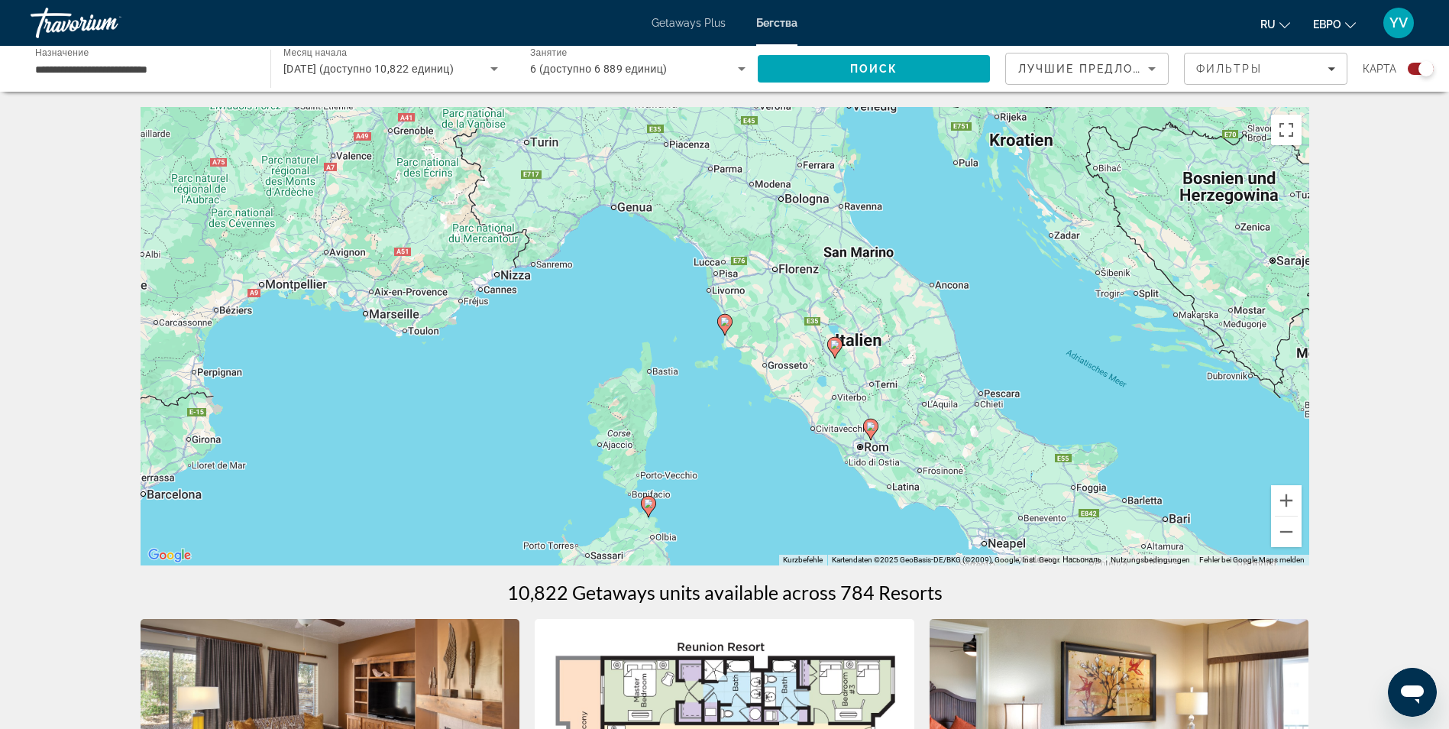
click at [724, 328] on icon "Основное содержание" at bounding box center [724, 325] width 14 height 20
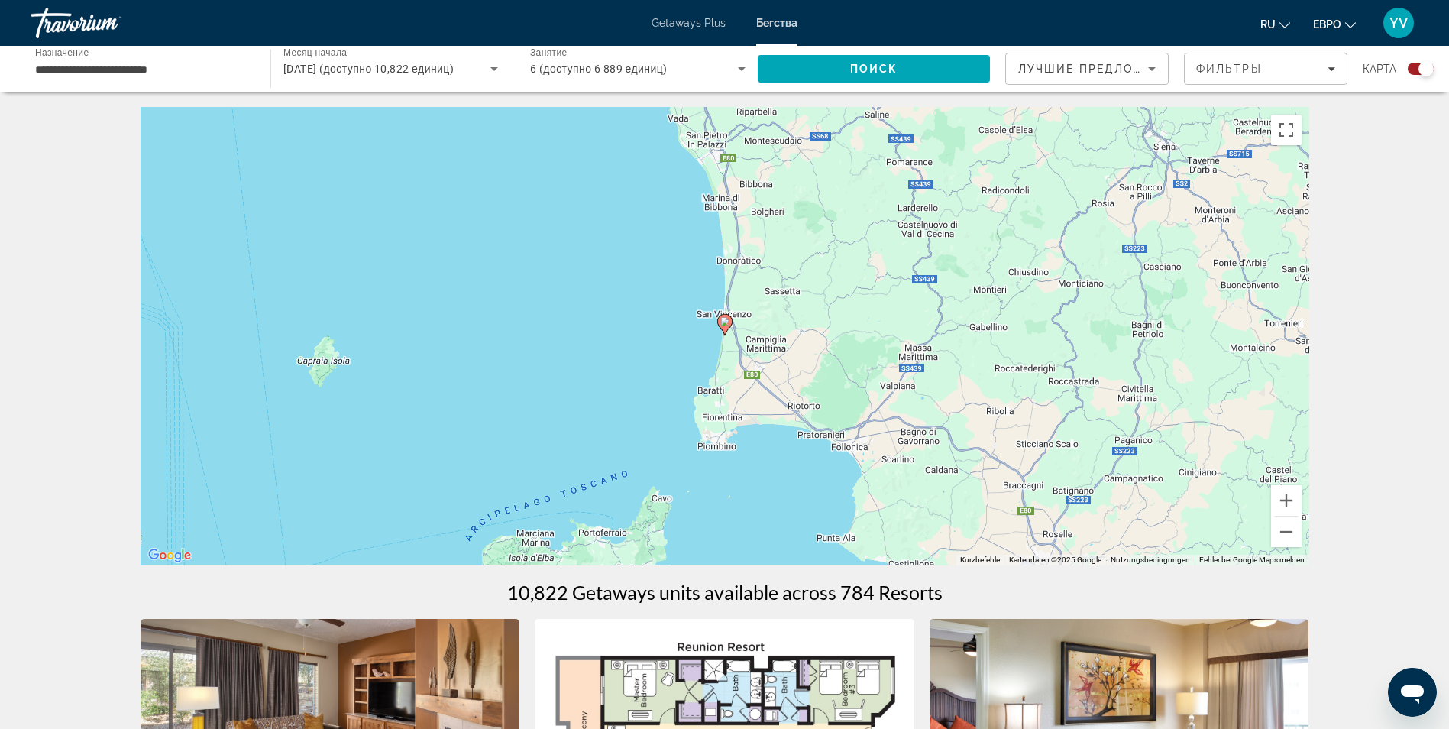
click at [724, 328] on icon "Основное содержание" at bounding box center [724, 325] width 14 height 20
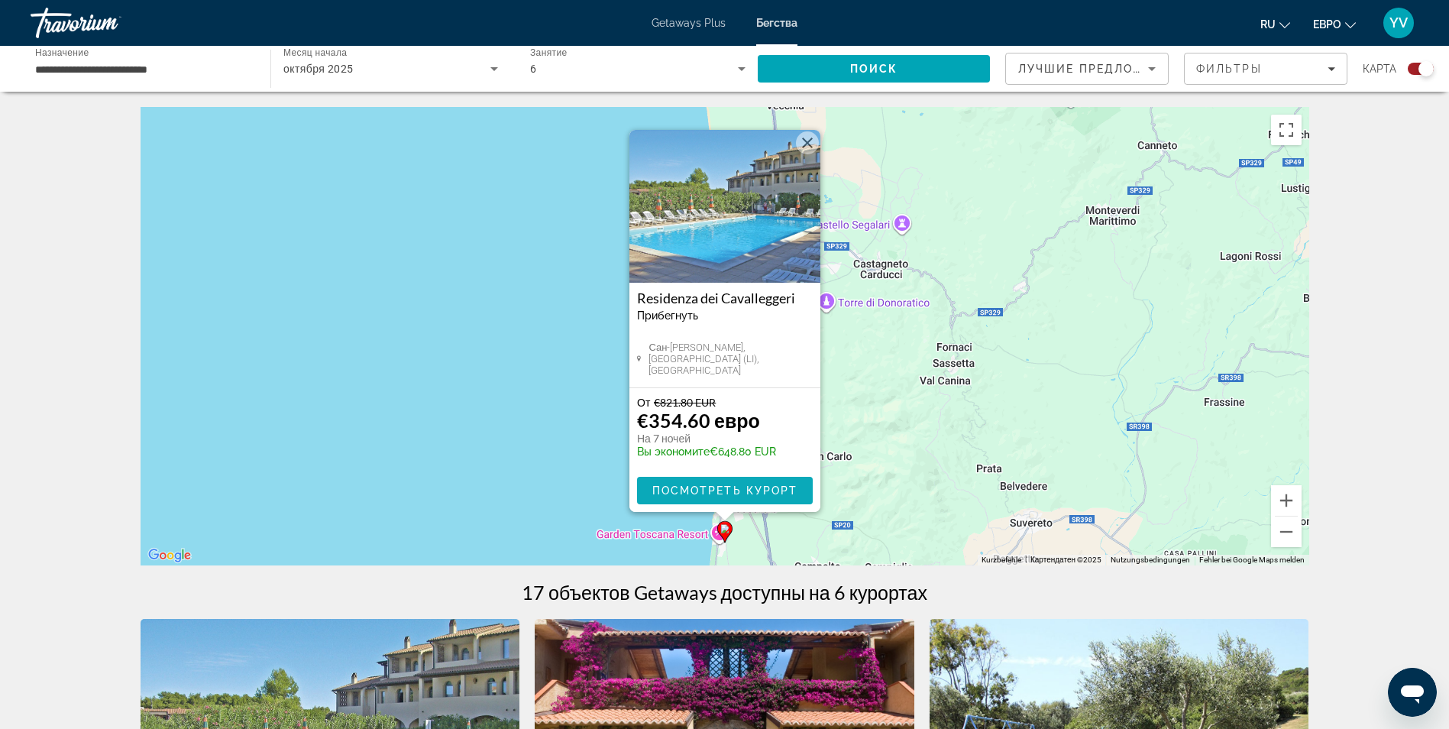
click at [707, 483] on span "Основное содержание" at bounding box center [725, 490] width 176 height 37
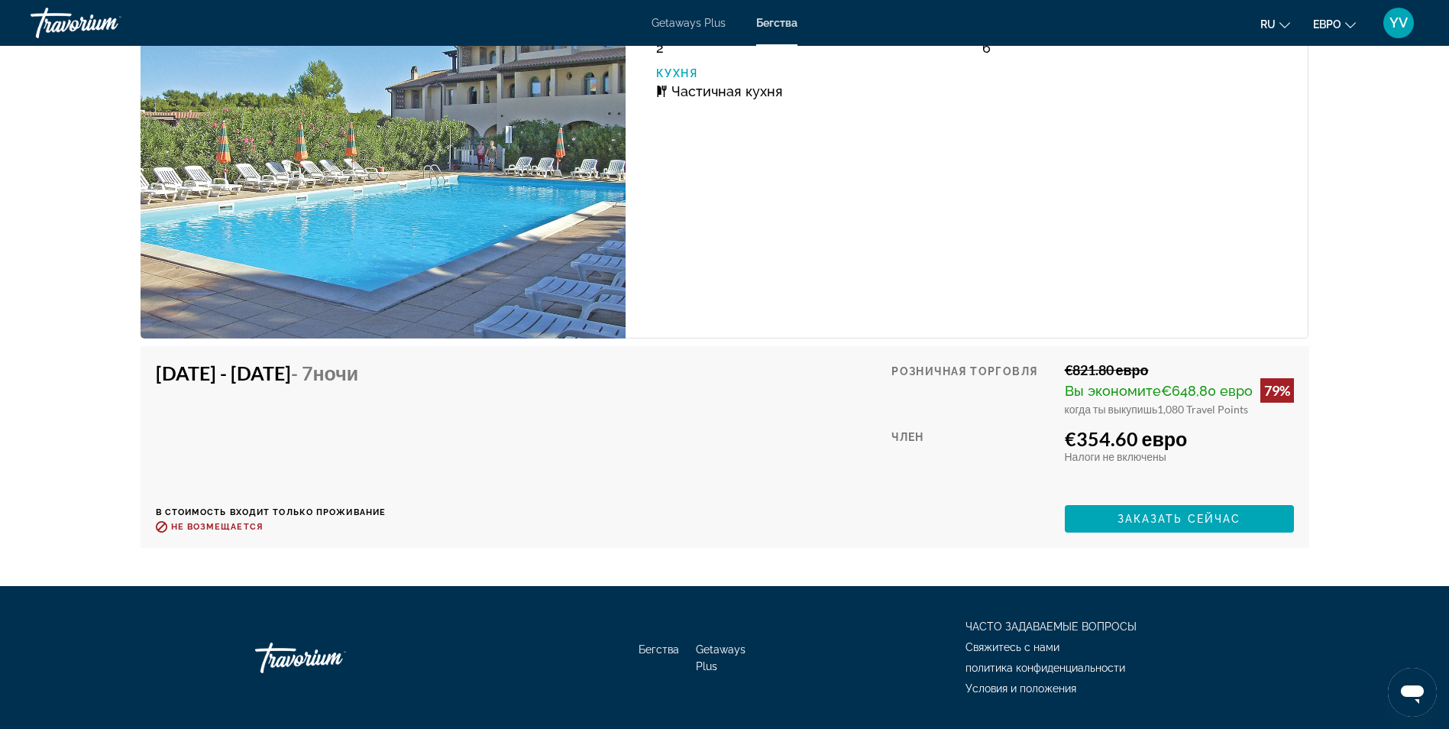
scroll to position [2930, 0]
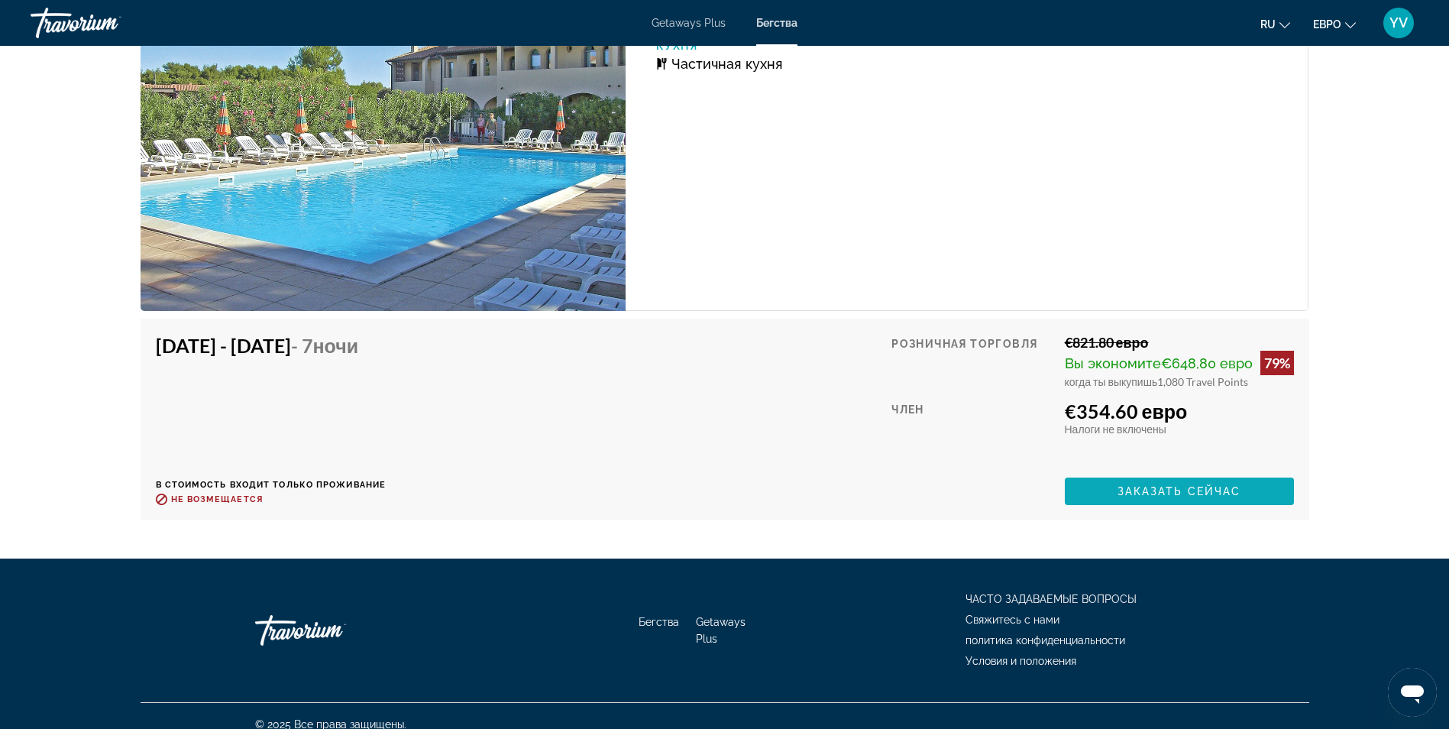
click at [1185, 485] on span "Заказать сейчас" at bounding box center [1179, 491] width 124 height 12
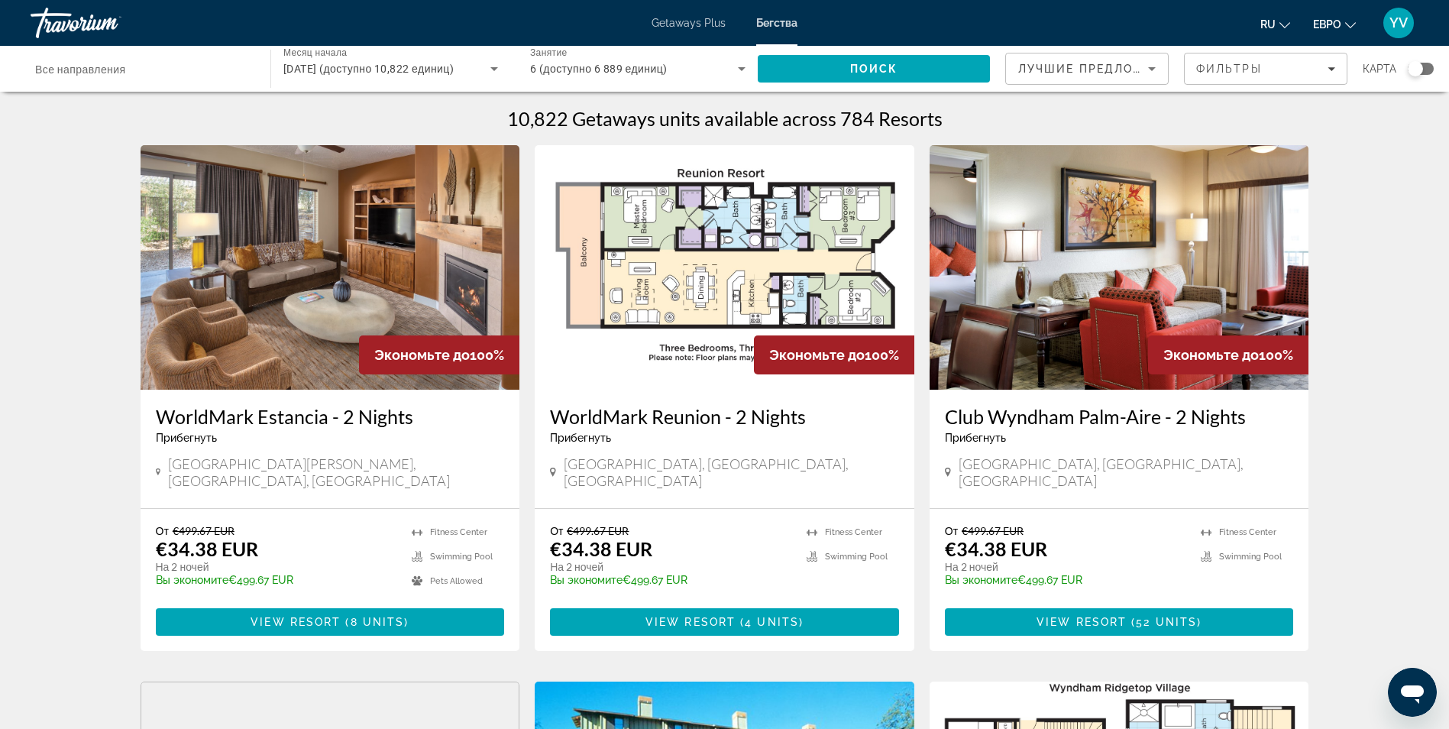
click at [1418, 70] on div "Виджет поиска" at bounding box center [1415, 68] width 15 height 15
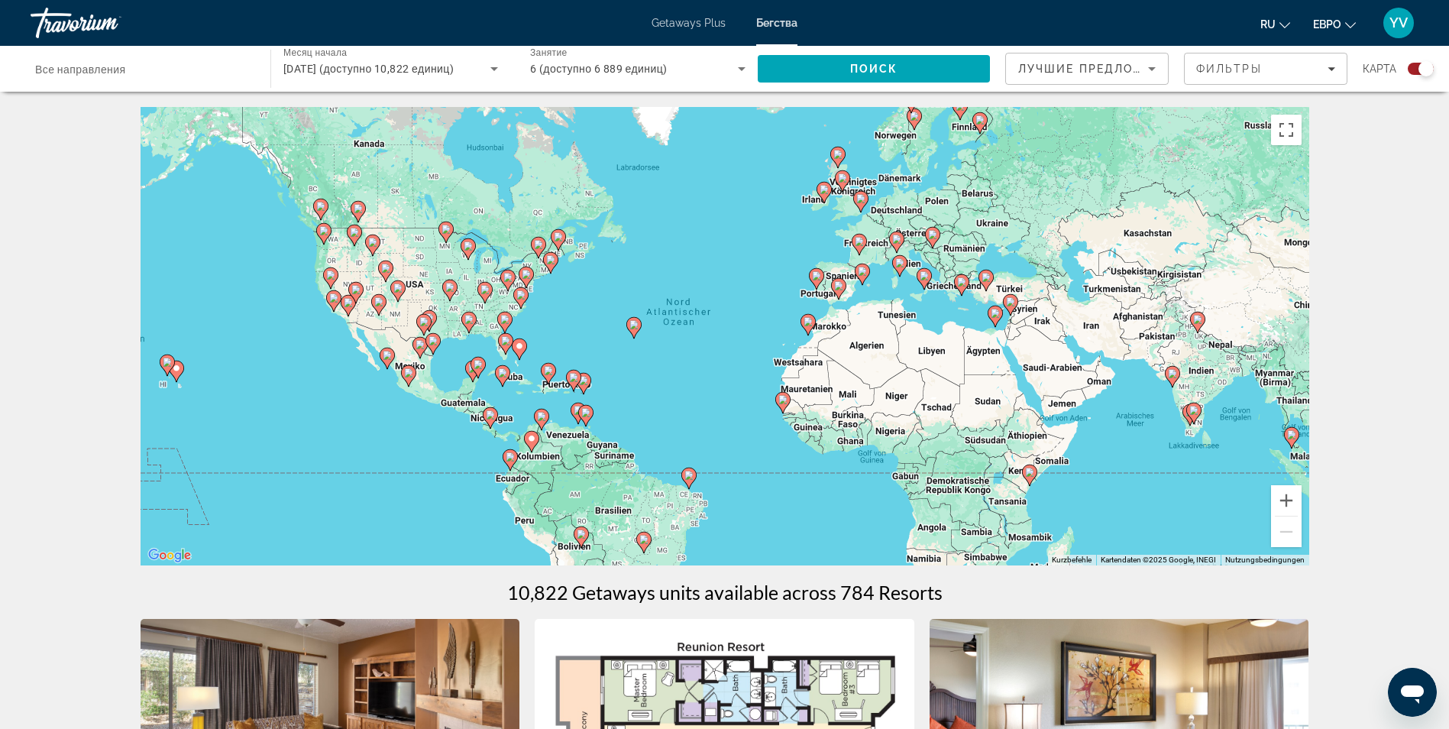
click at [901, 267] on image "Основное содержание" at bounding box center [899, 262] width 9 height 9
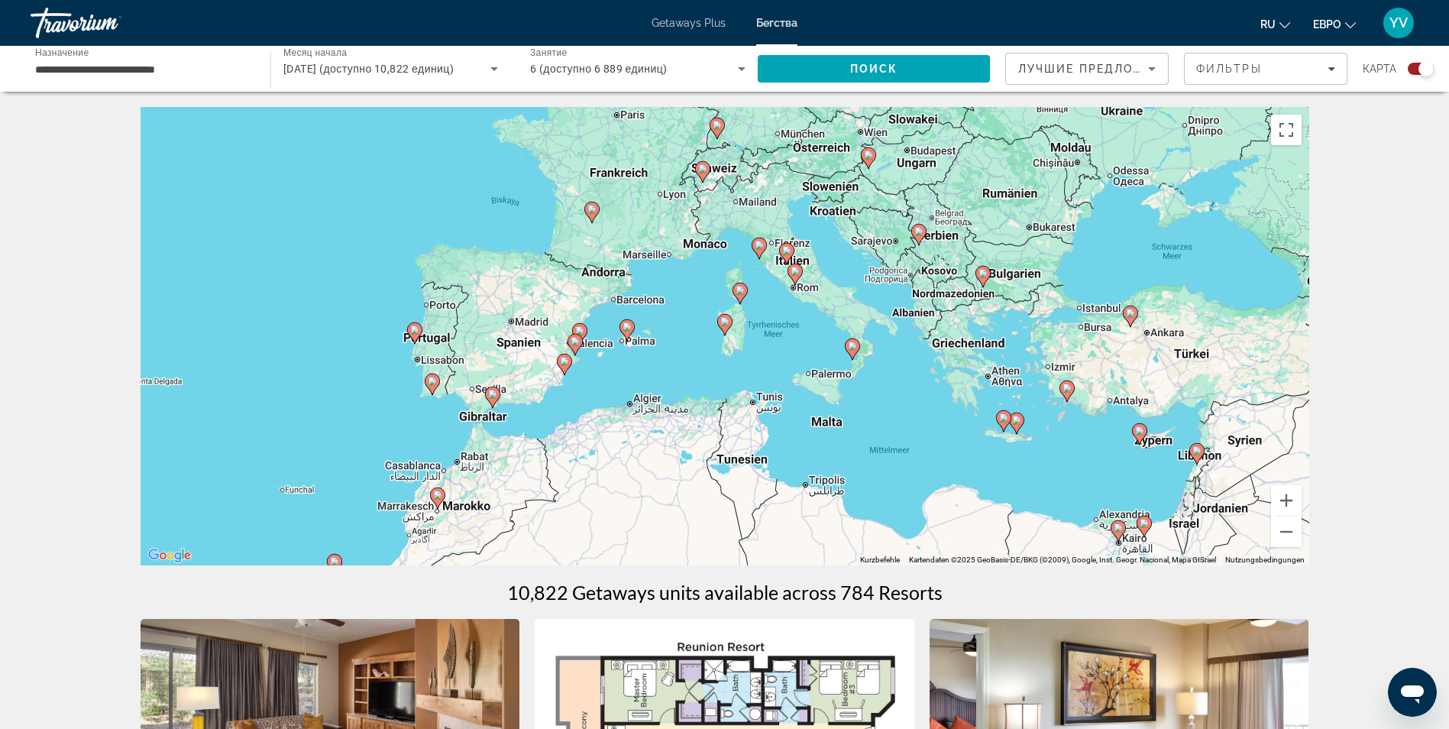
click at [798, 274] on image "Основное содержание" at bounding box center [795, 271] width 9 height 9
type input "**********"
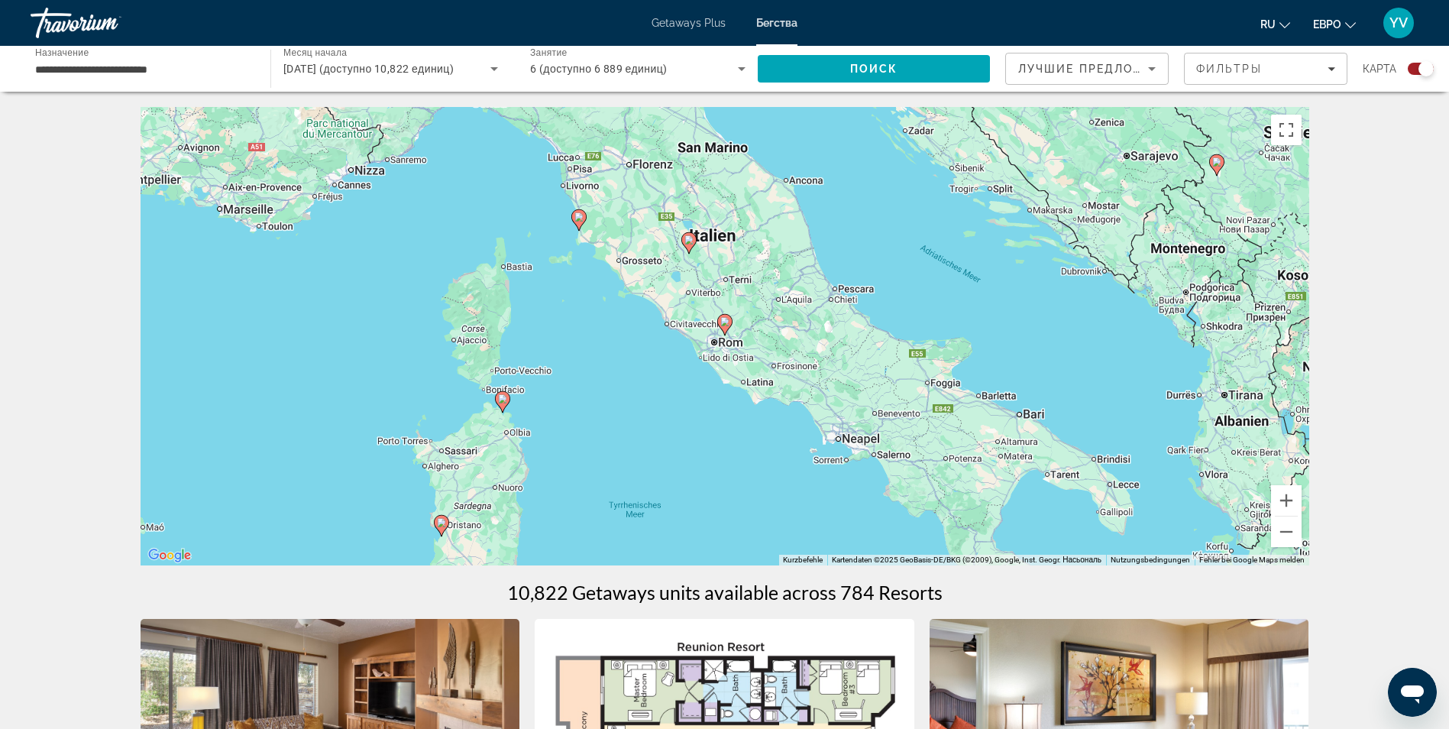
click at [719, 321] on icon "Основное содержание" at bounding box center [724, 325] width 14 height 20
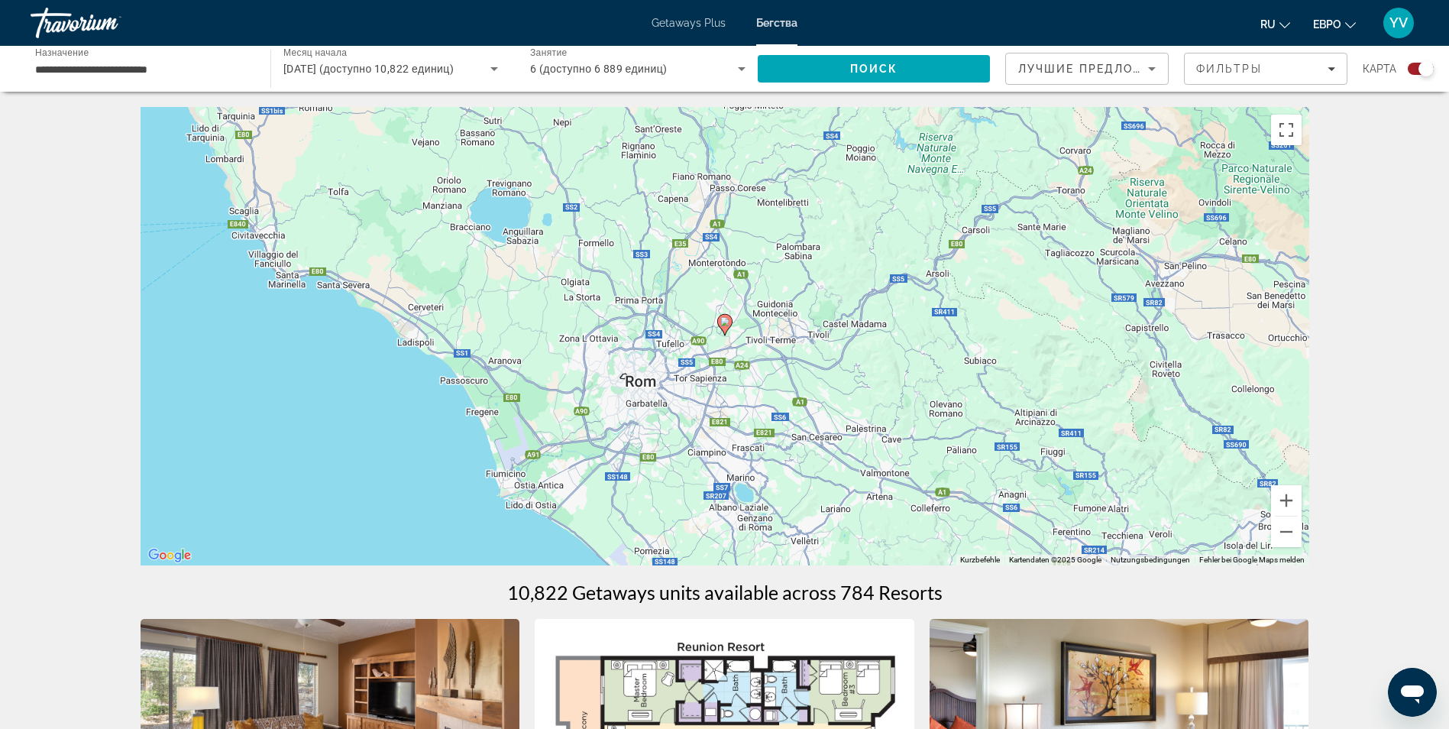
click at [719, 321] on icon "Основное содержание" at bounding box center [724, 325] width 14 height 20
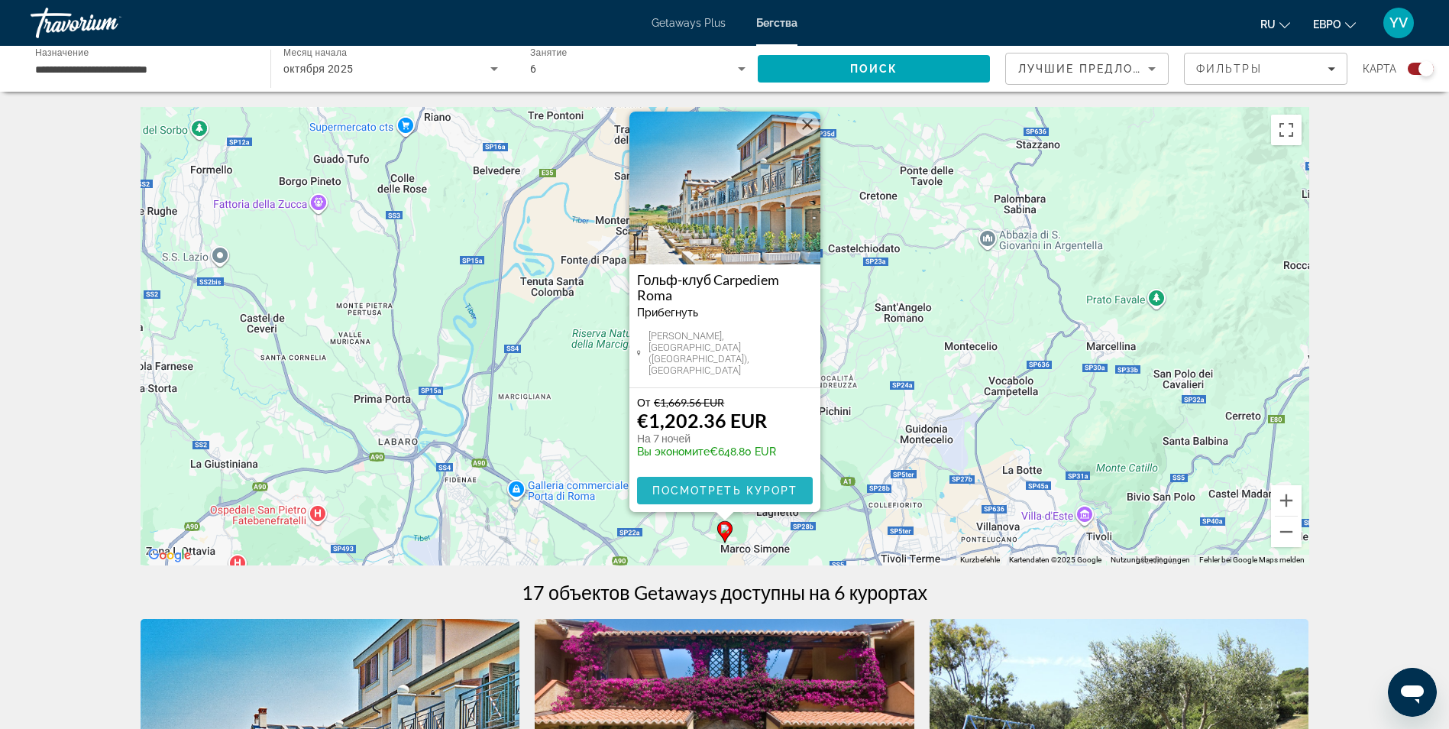
click at [732, 495] on span "Посмотреть курорт" at bounding box center [725, 490] width 146 height 12
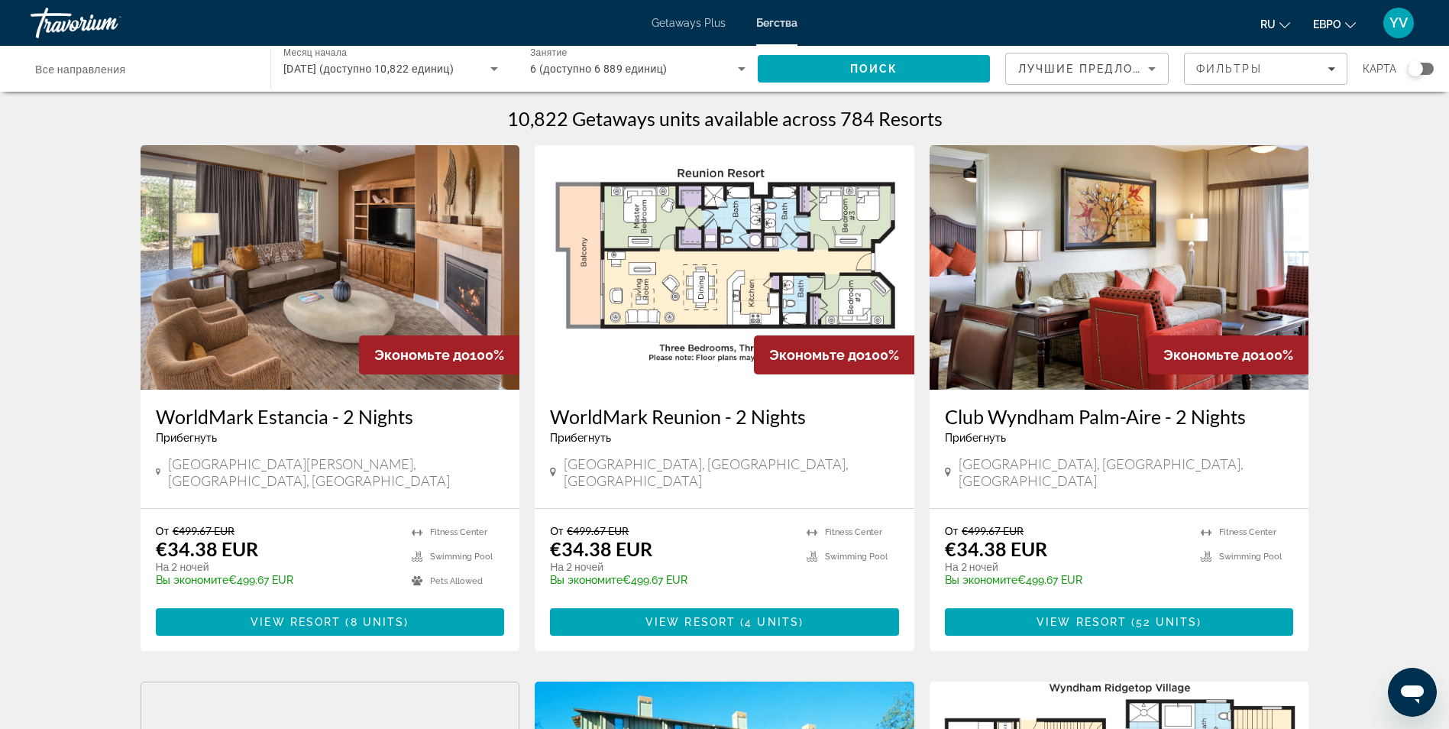
click at [1431, 70] on div "Виджет поиска" at bounding box center [1421, 69] width 26 height 12
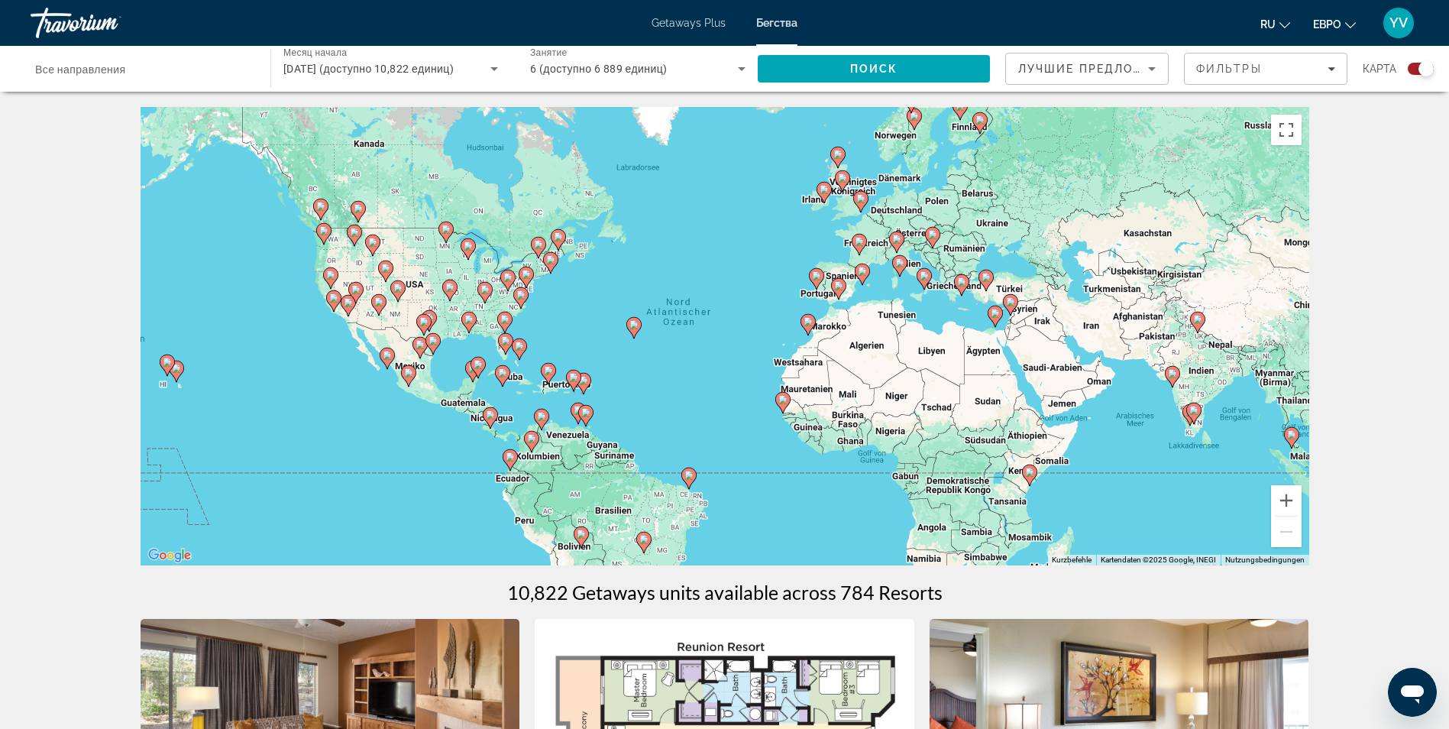
click at [907, 273] on gmp-advanced-marker "Основное содержание" at bounding box center [899, 265] width 15 height 23
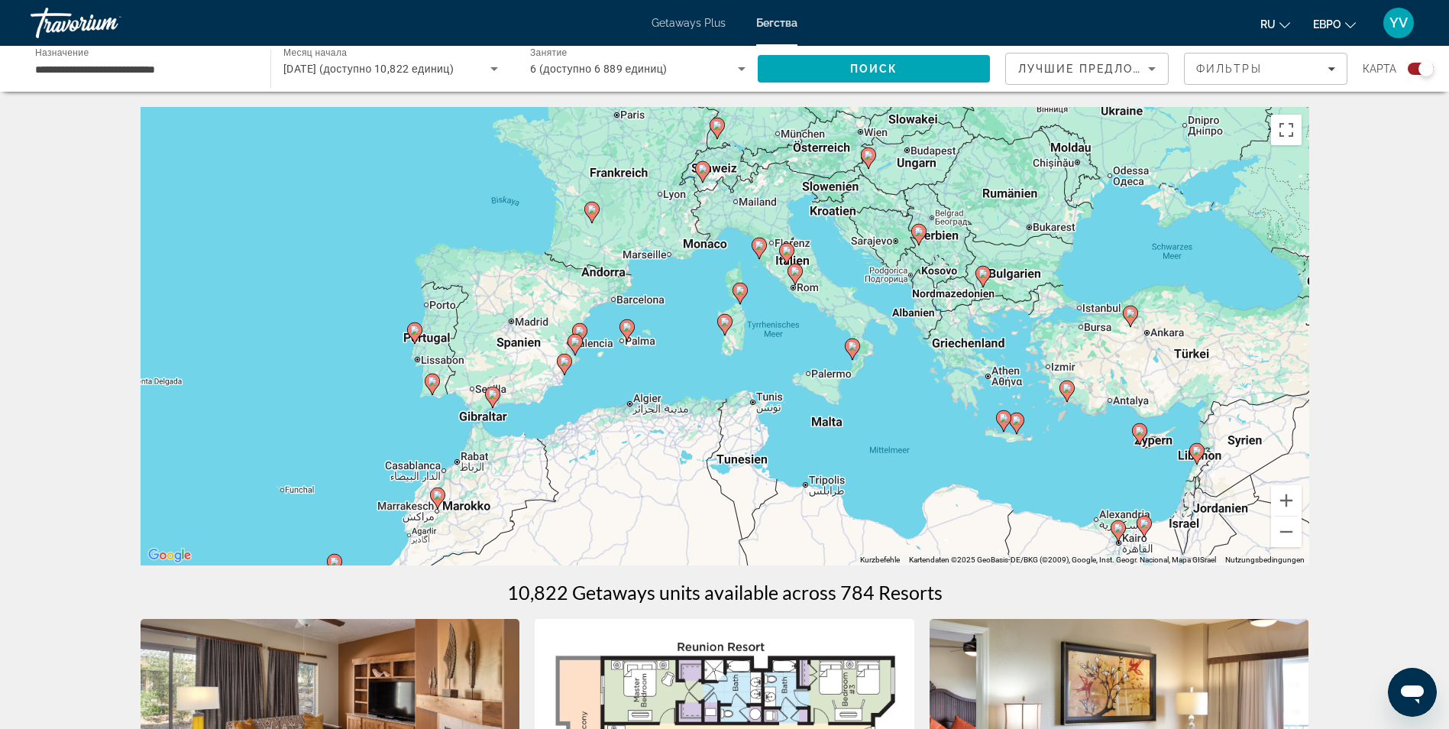
click at [852, 355] on icon "Основное содержание" at bounding box center [852, 349] width 14 height 20
type input "**********"
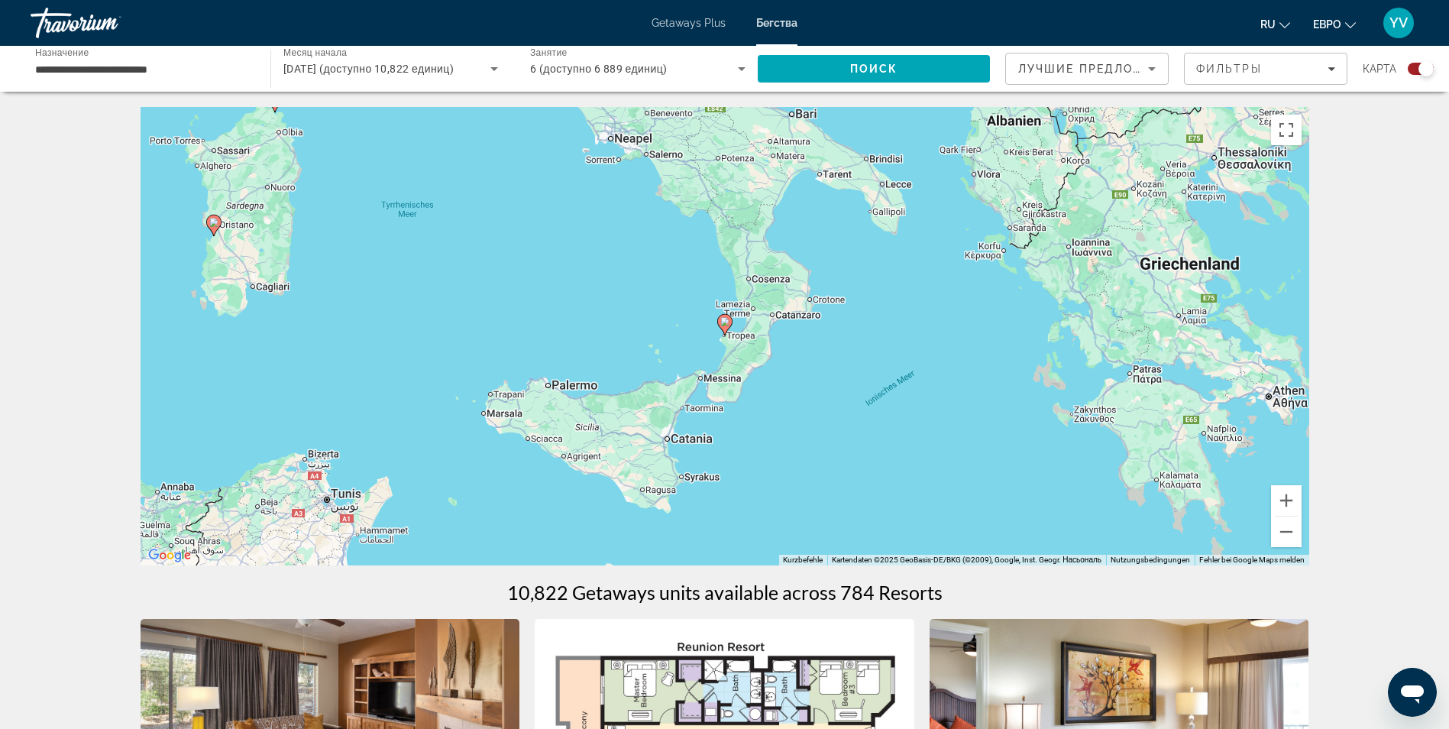
click at [725, 328] on icon "Основное содержание" at bounding box center [724, 325] width 14 height 20
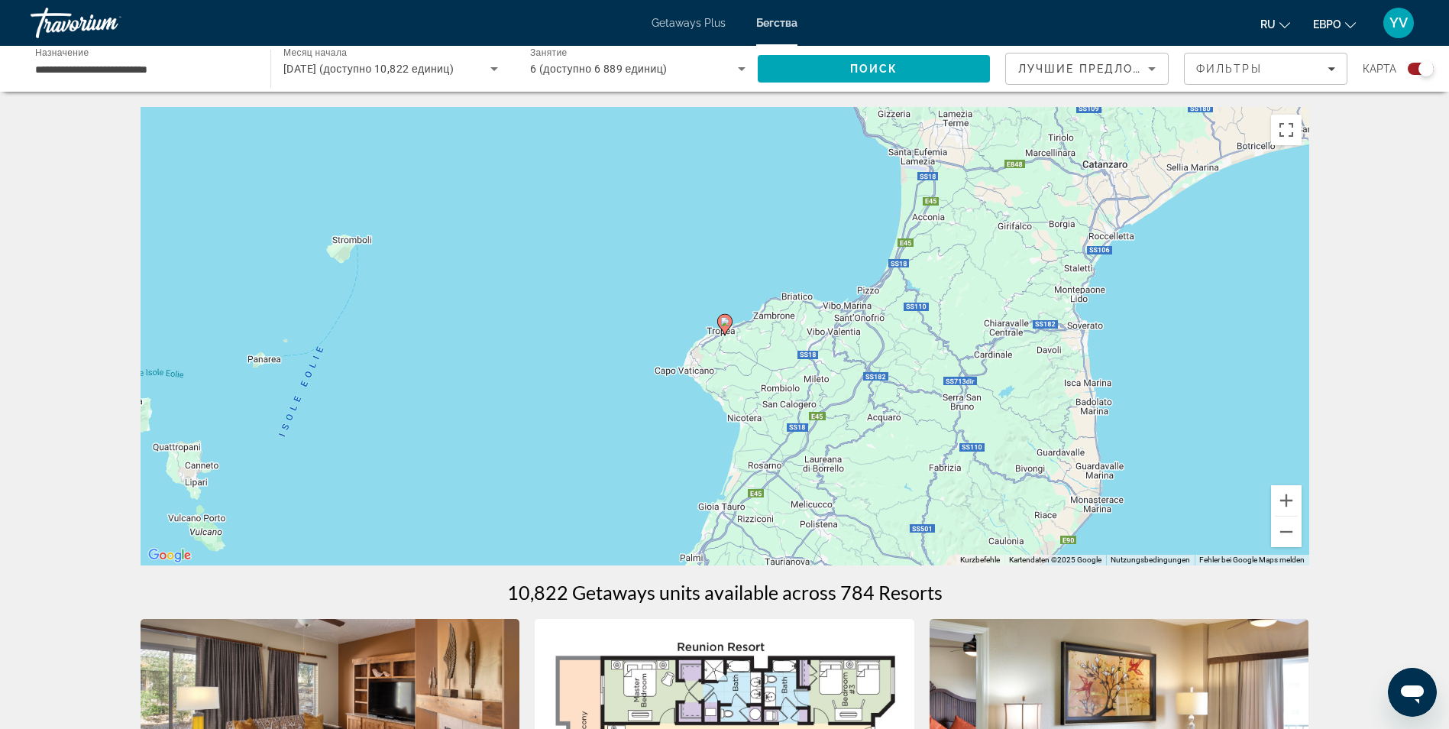
click at [725, 328] on icon "Основное содержание" at bounding box center [724, 325] width 14 height 20
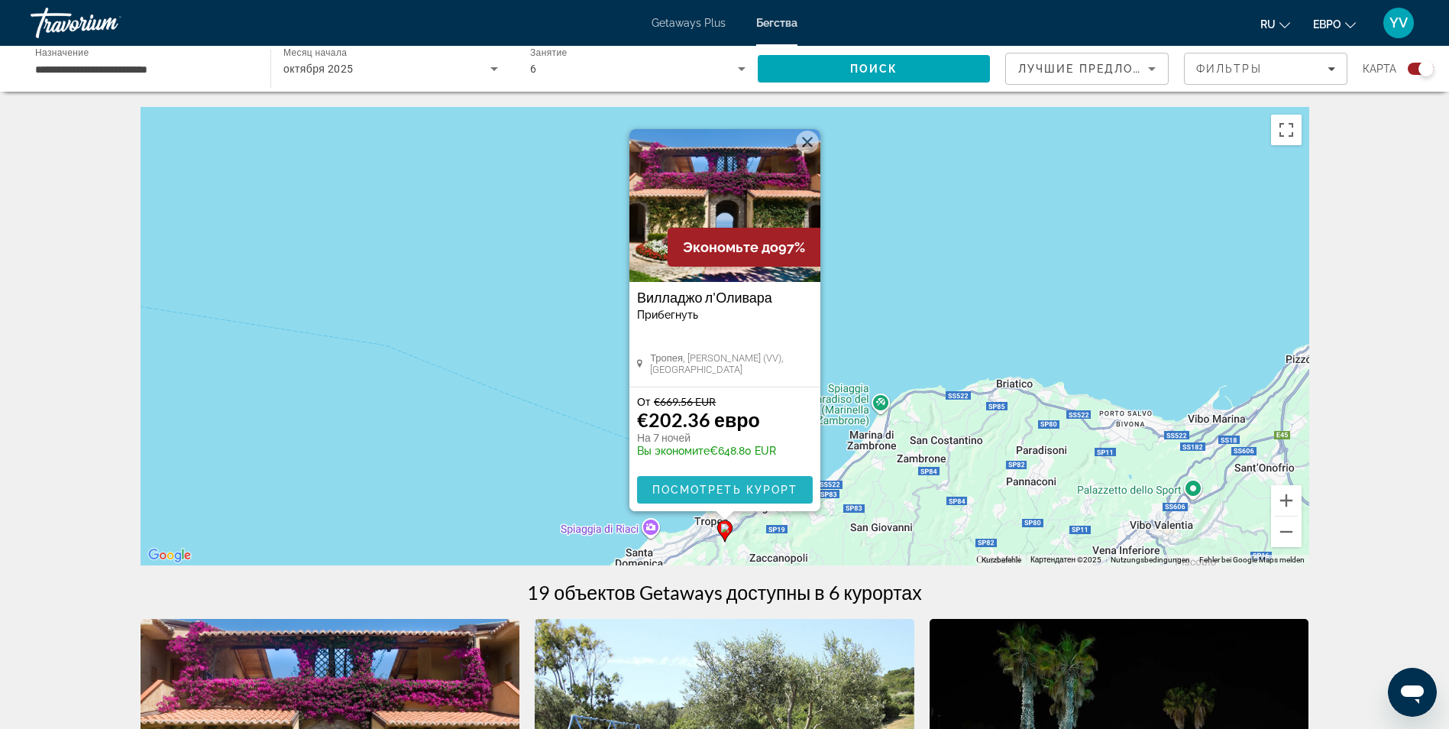
click at [716, 498] on span "Основное содержание" at bounding box center [725, 489] width 176 height 37
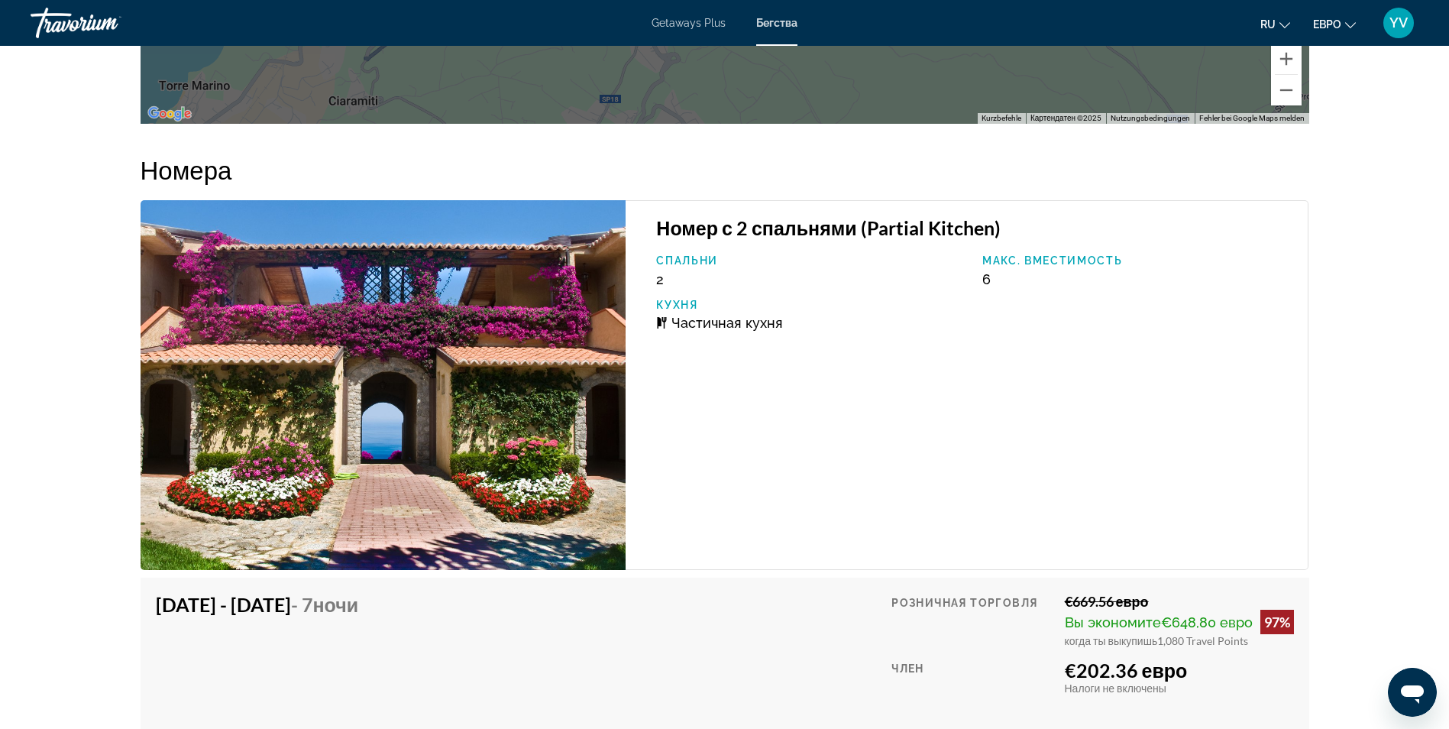
scroll to position [2750, 0]
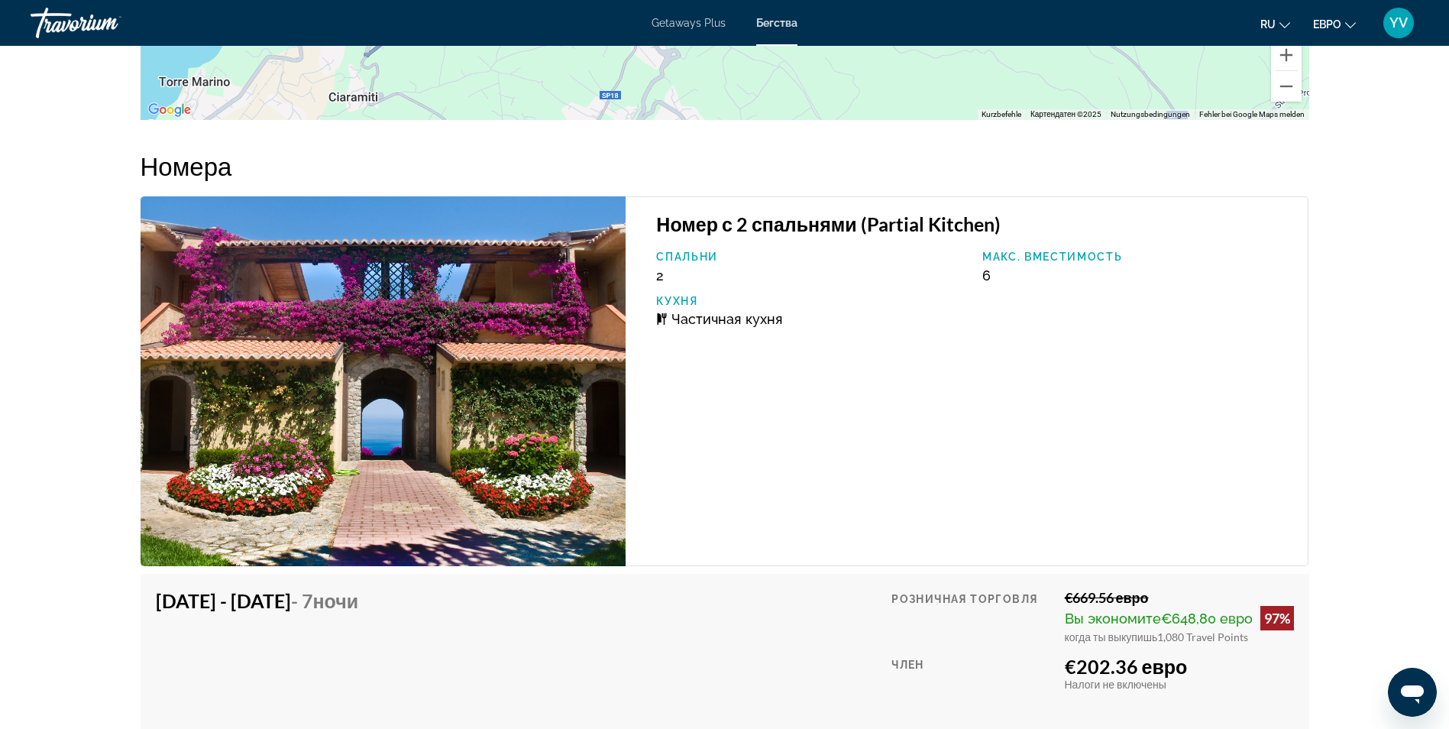
click at [230, 394] on img "Основное содержание" at bounding box center [384, 381] width 486 height 370
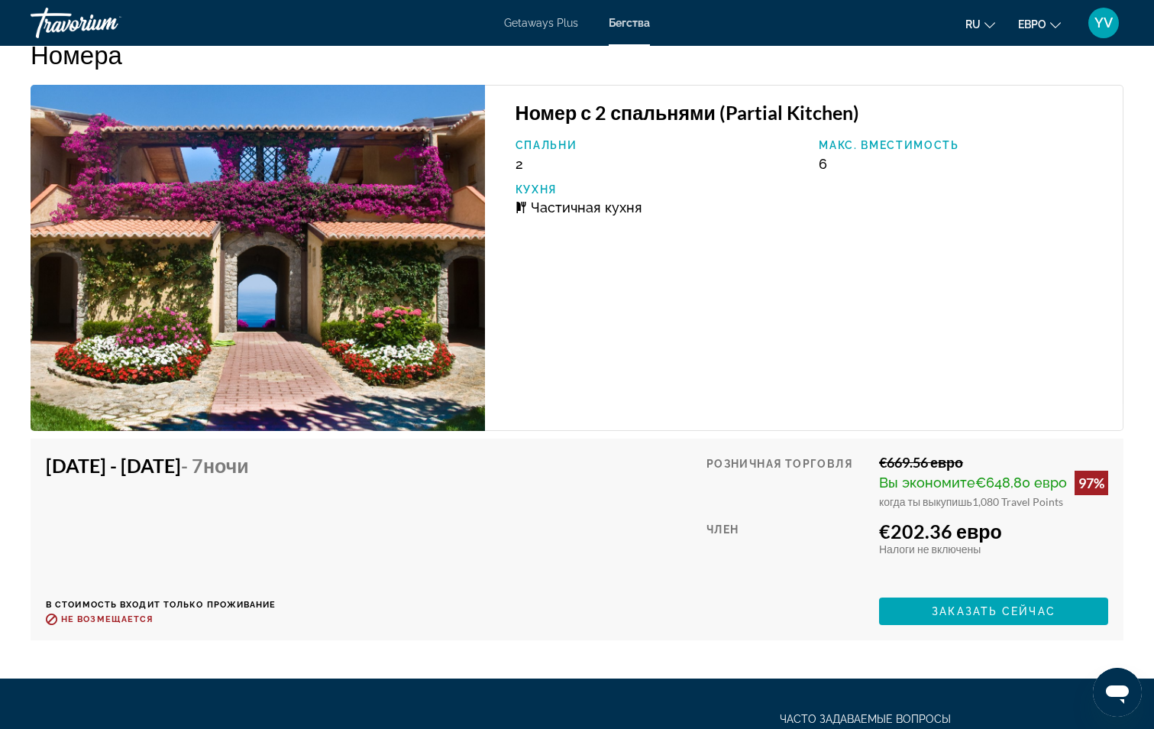
scroll to position [2955, 0]
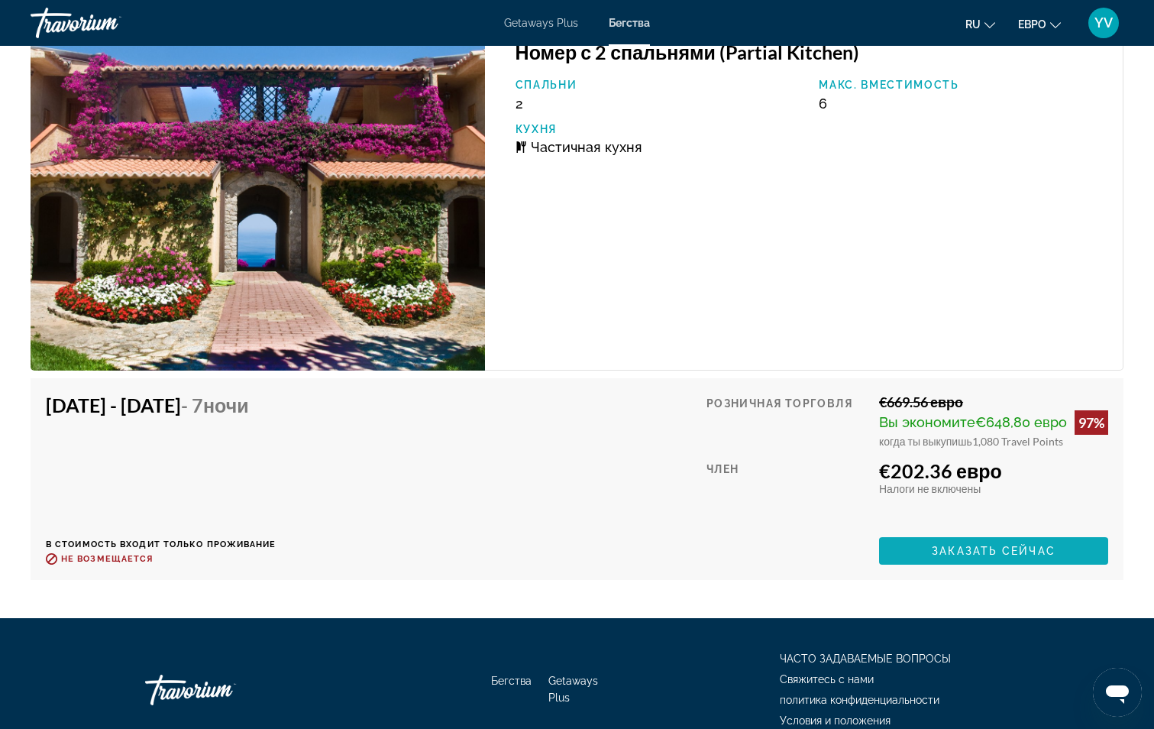
click at [1001, 550] on span "Заказать сейчас" at bounding box center [994, 551] width 124 height 12
